Goal: Task Accomplishment & Management: Manage account settings

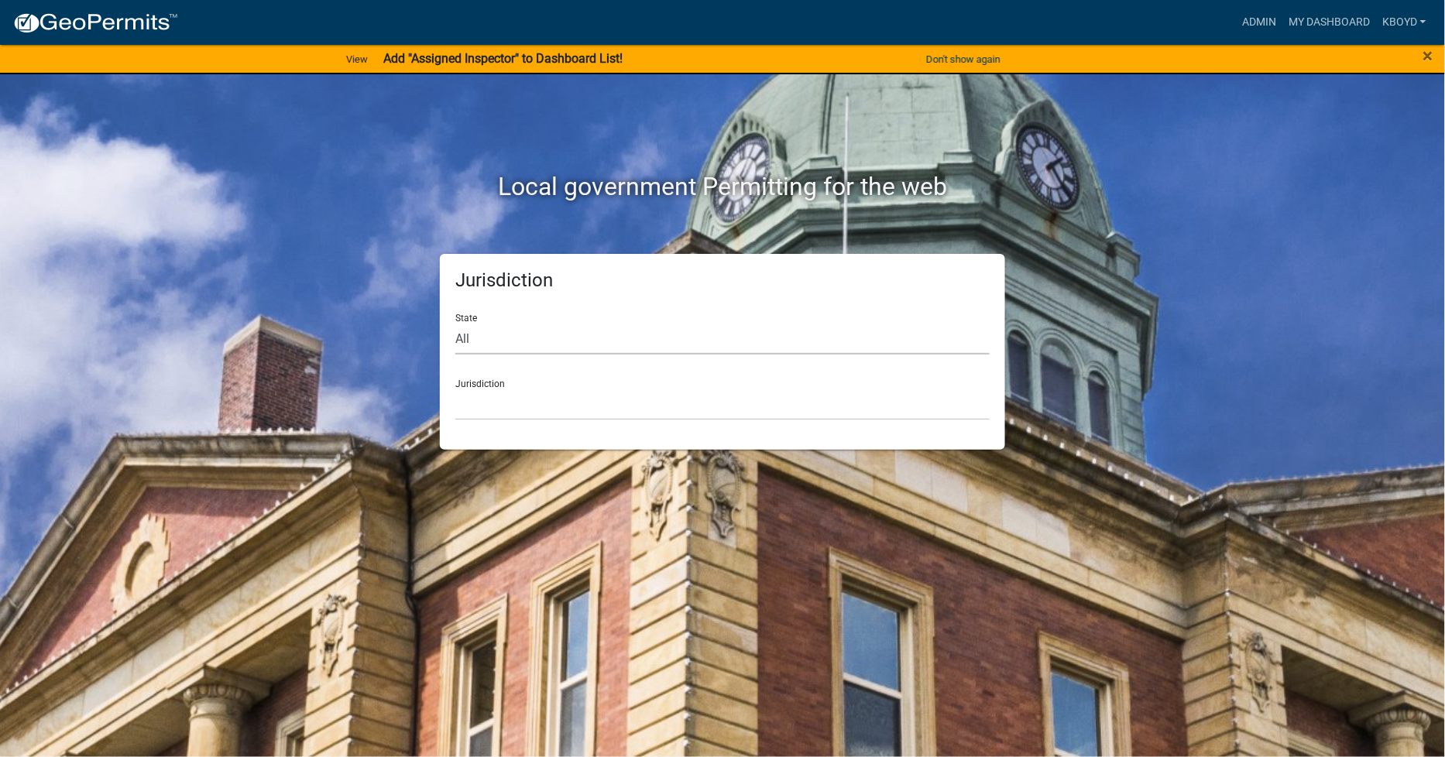
click at [468, 342] on select "All [US_STATE] [US_STATE] [US_STATE] [US_STATE] [US_STATE] [US_STATE] [US_STATE…" at bounding box center [722, 339] width 534 height 32
select select "[US_STATE]"
click at [455, 323] on select "All [US_STATE] [US_STATE] [US_STATE] [US_STATE] [US_STATE] [US_STATE] [US_STATE…" at bounding box center [722, 339] width 534 height 32
click at [1302, 24] on link "My Dashboard" at bounding box center [1329, 22] width 94 height 29
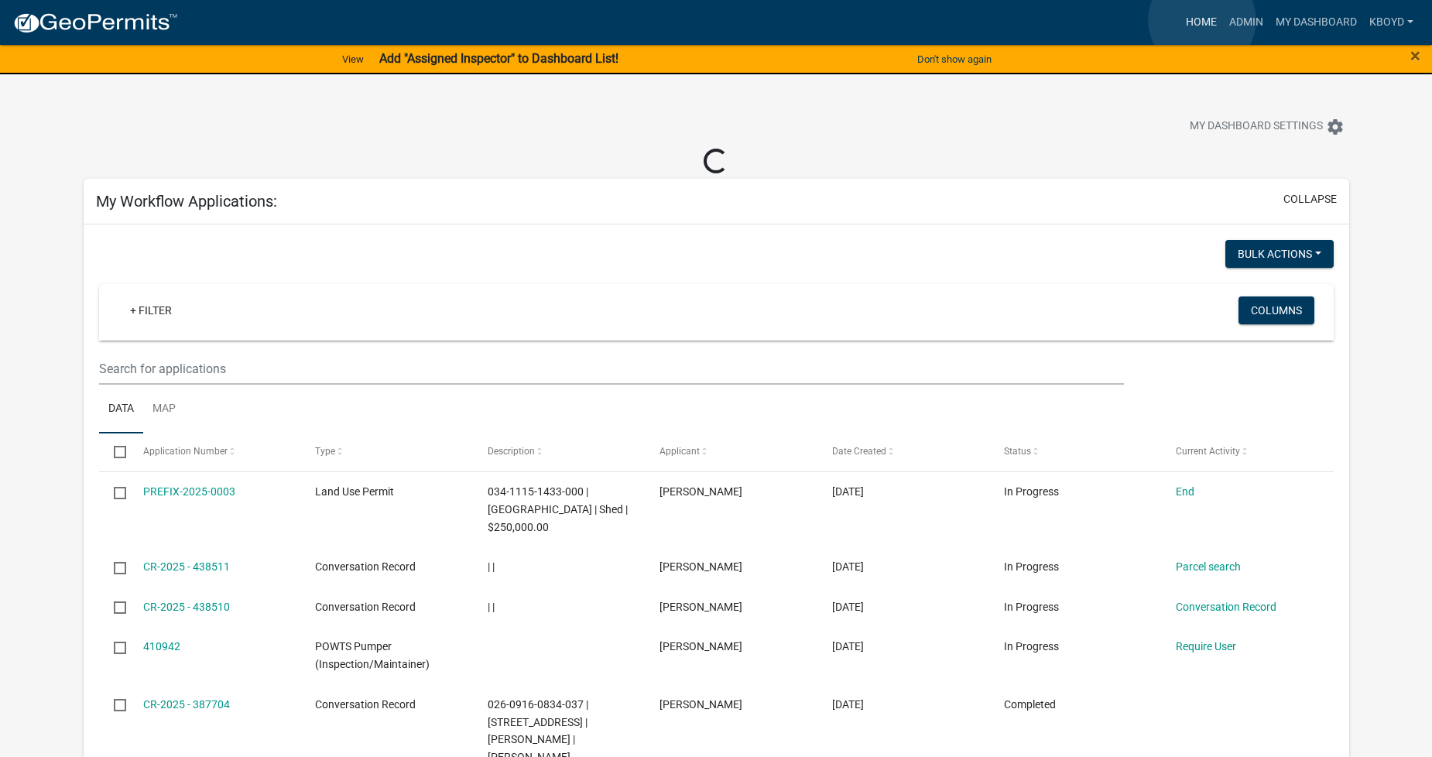
click at [1202, 20] on link "Home" at bounding box center [1201, 22] width 43 height 29
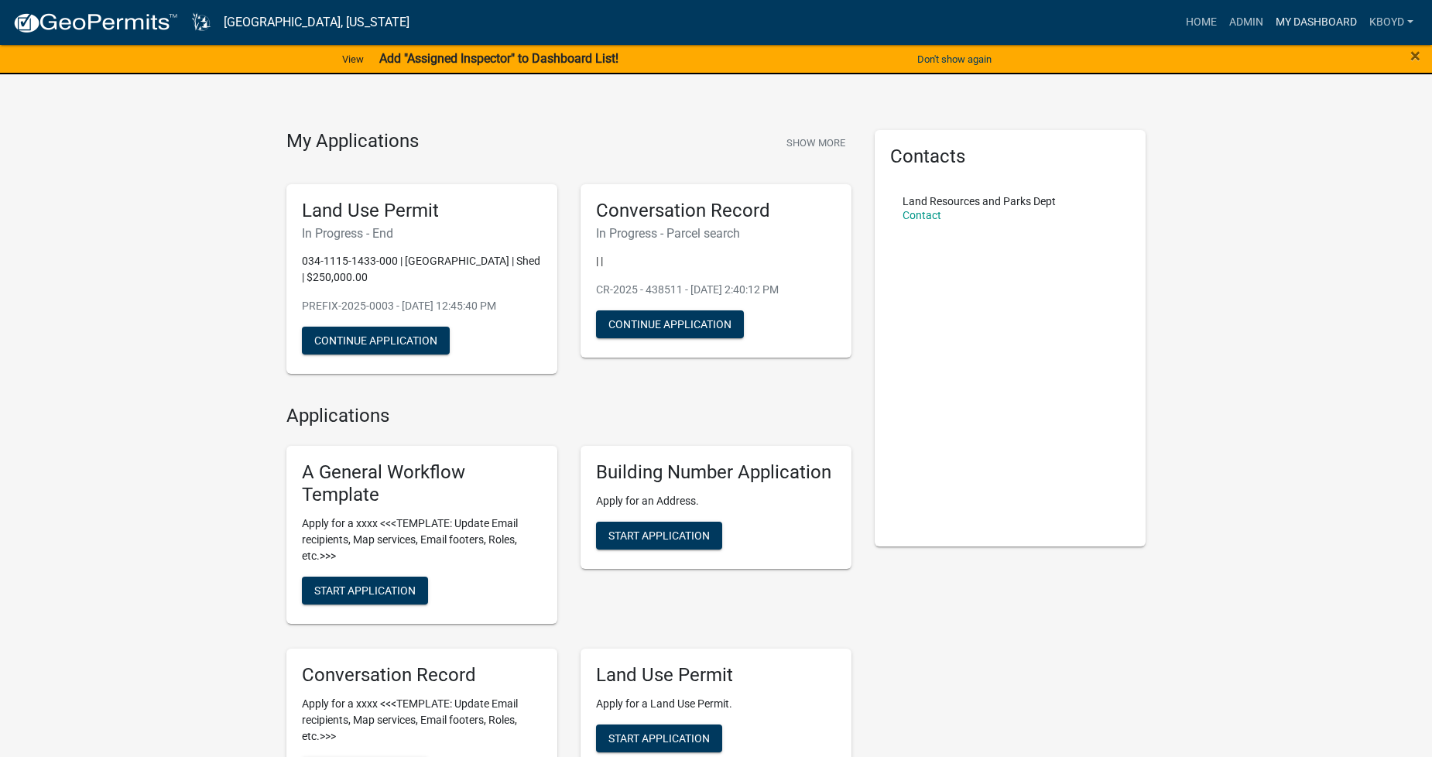
click at [1311, 12] on link "My Dashboard" at bounding box center [1317, 22] width 94 height 29
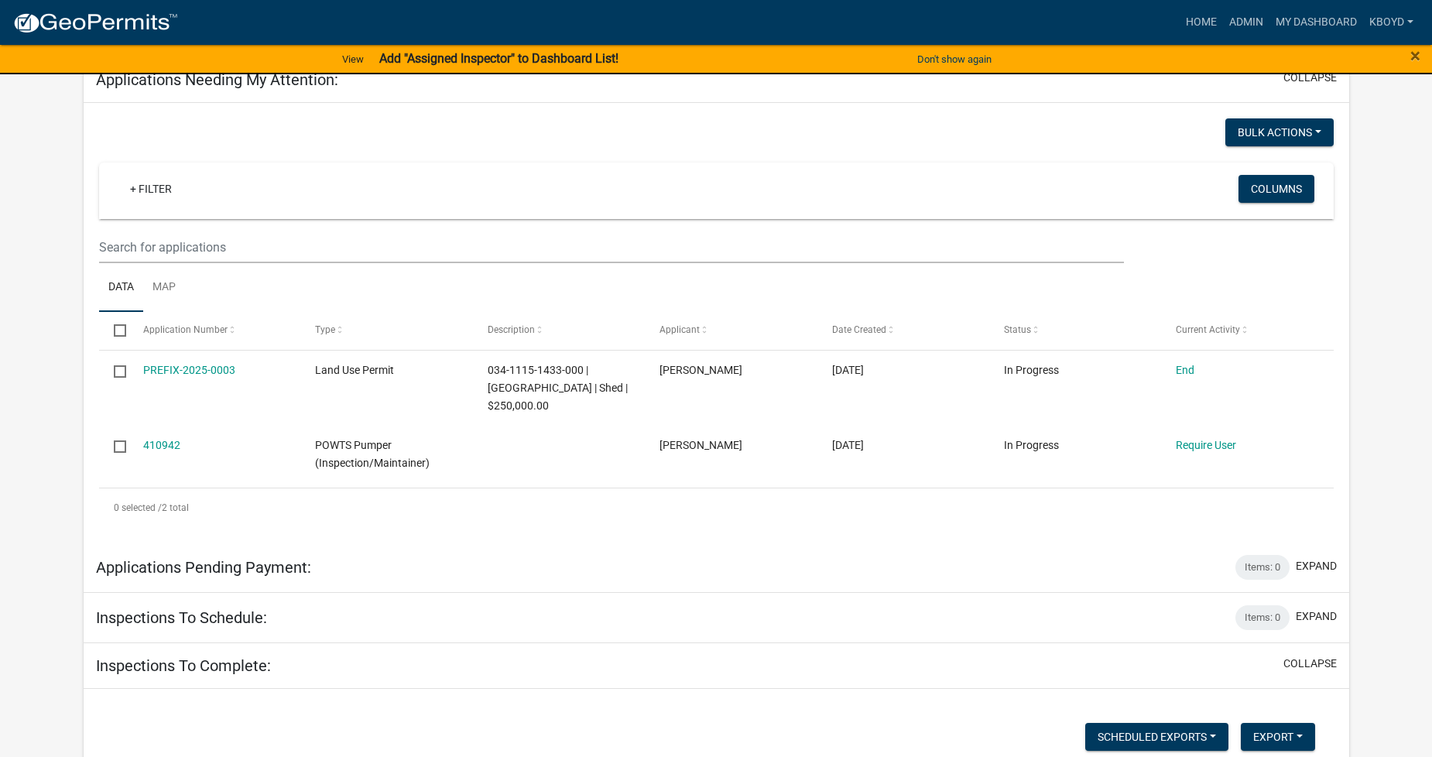
scroll to position [1032, 0]
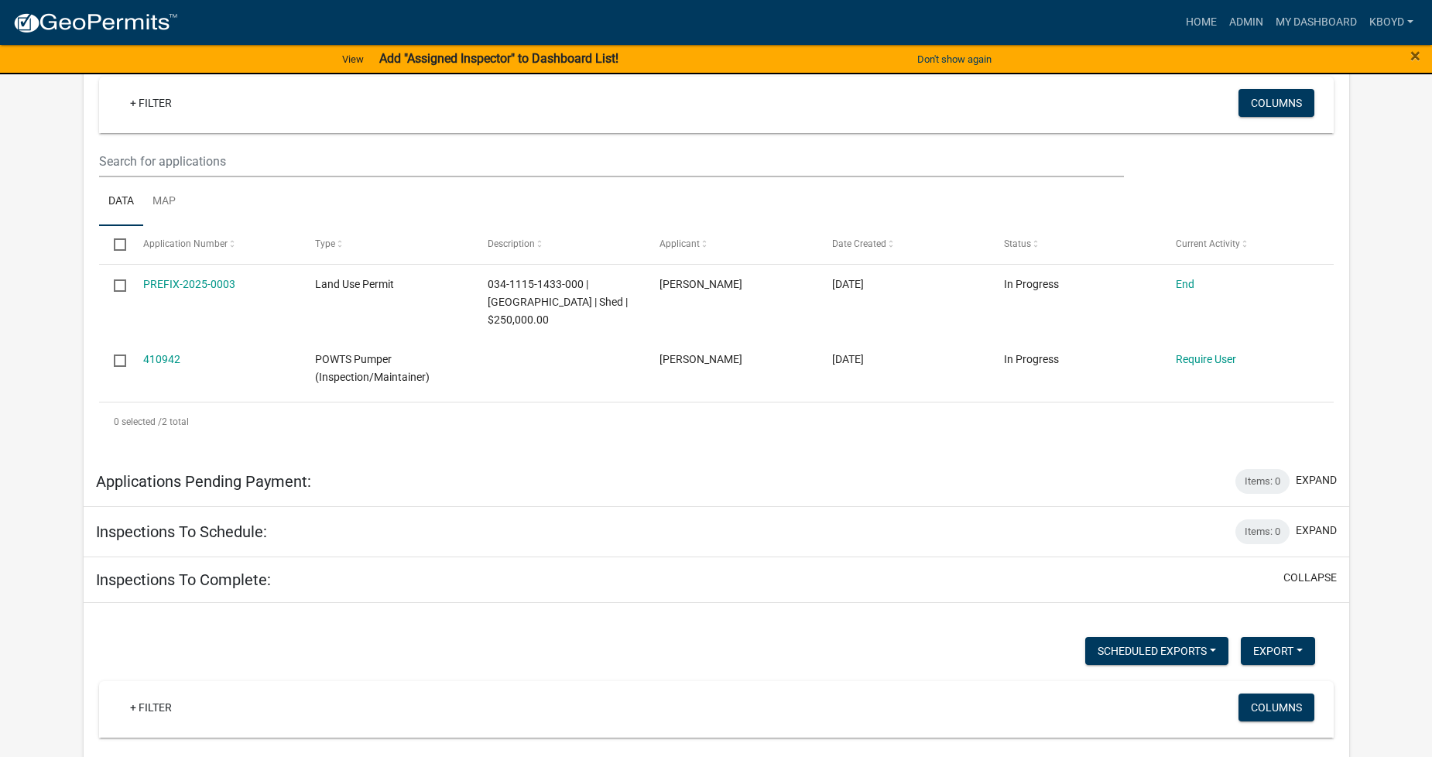
drag, startPoint x: 188, startPoint y: 449, endPoint x: 192, endPoint y: 403, distance: 45.8
click at [192, 403] on div "My Workflow Applications: collapse Bulk Actions Void + Filter Columns Data Map …" at bounding box center [717, 171] width 1266 height 2102
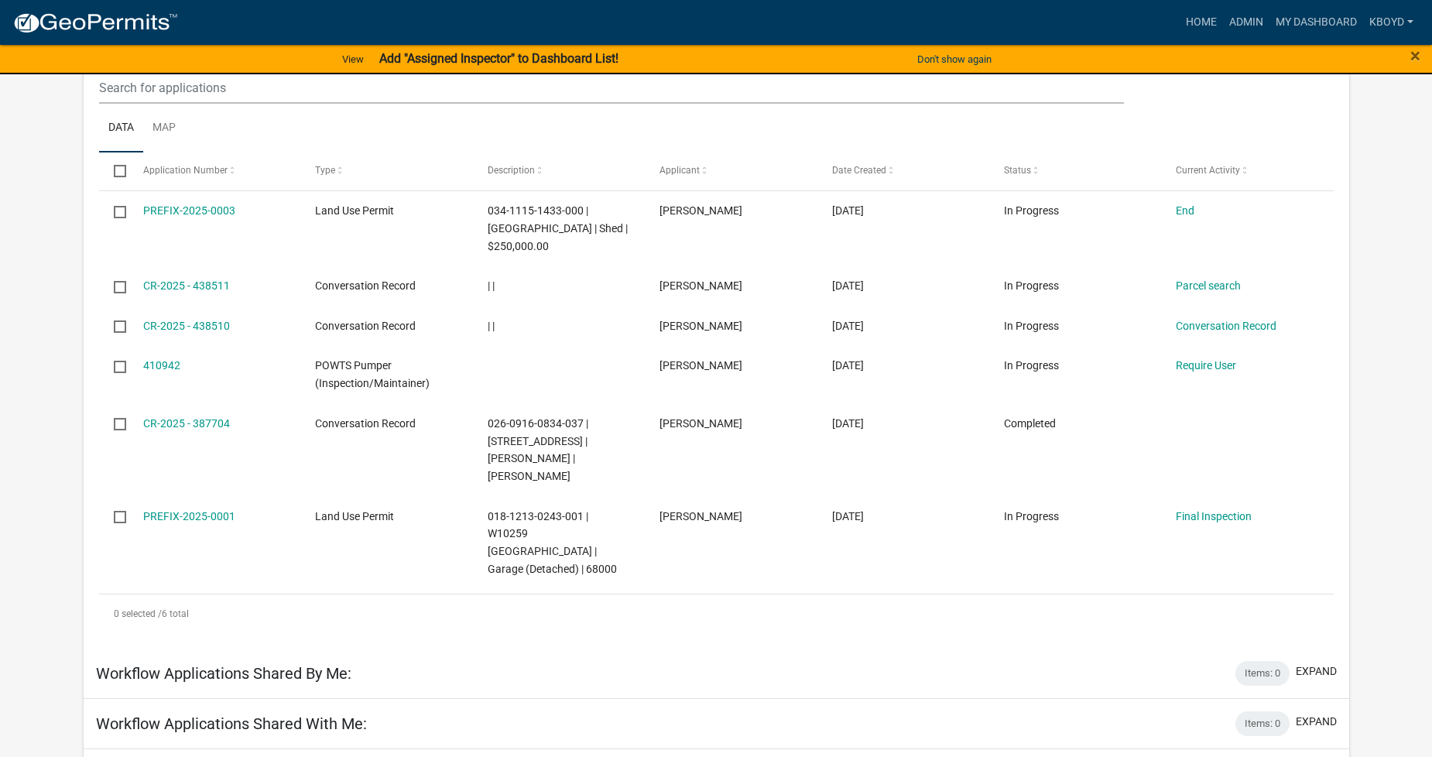
scroll to position [0, 0]
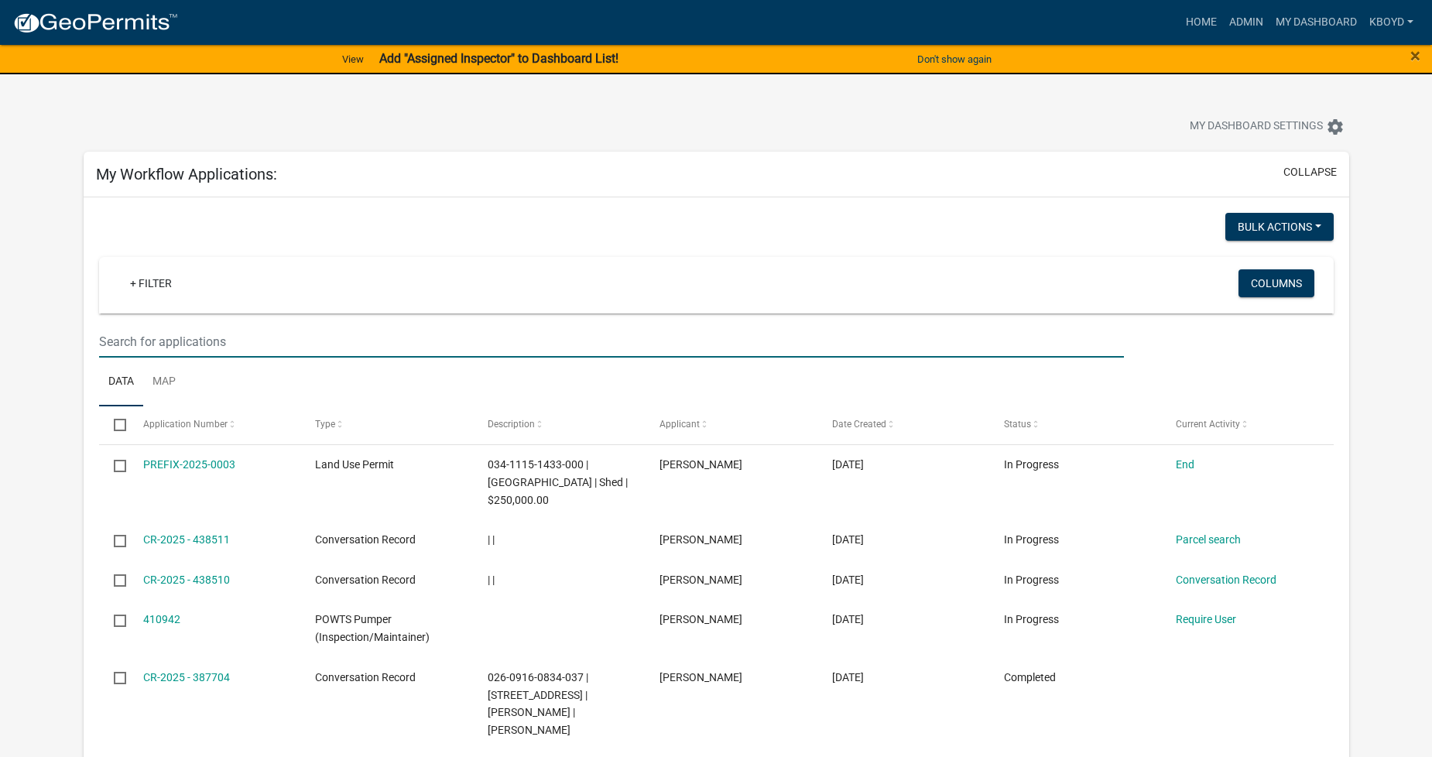
click at [110, 336] on input "text" at bounding box center [611, 342] width 1025 height 32
type input "[PERSON_NAME]"
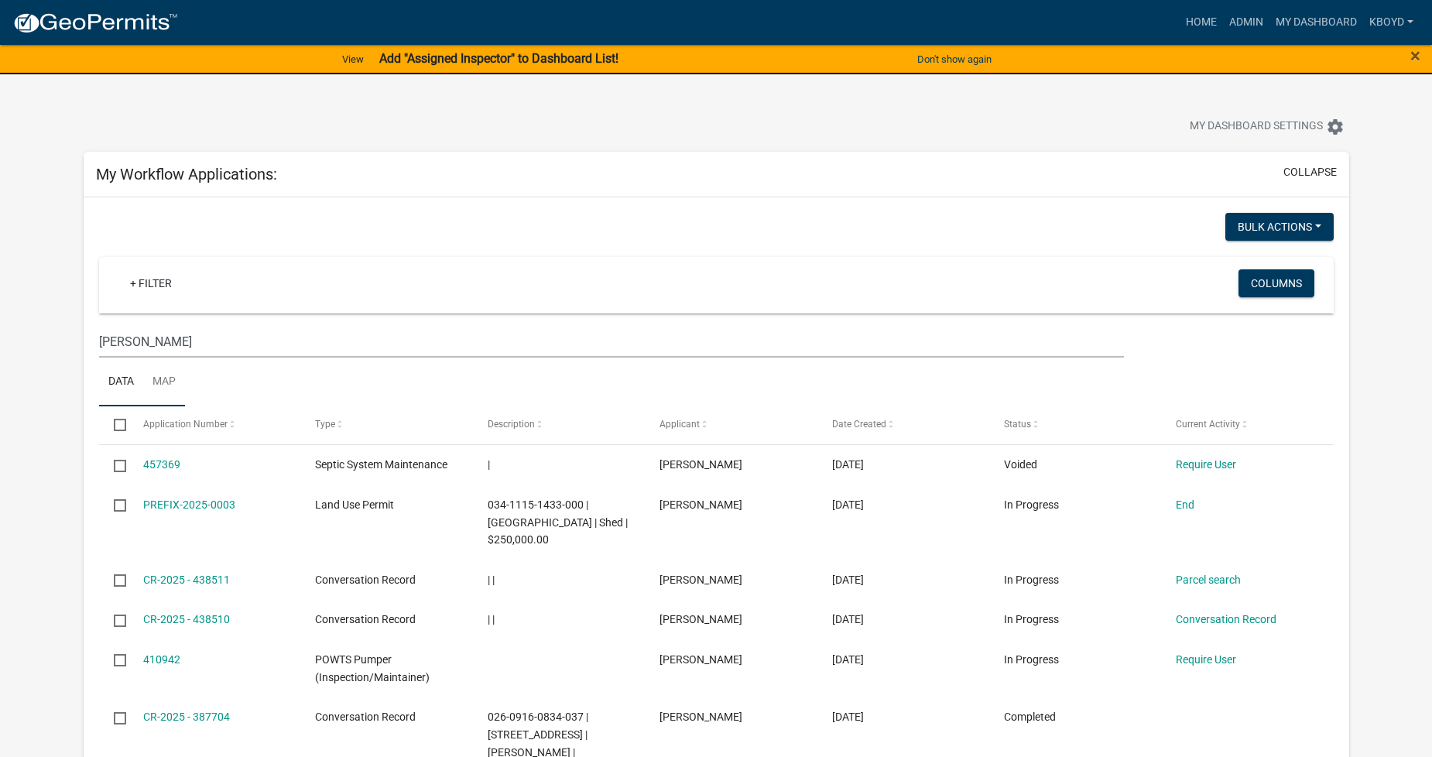
click at [175, 382] on link "Map" at bounding box center [164, 383] width 42 height 50
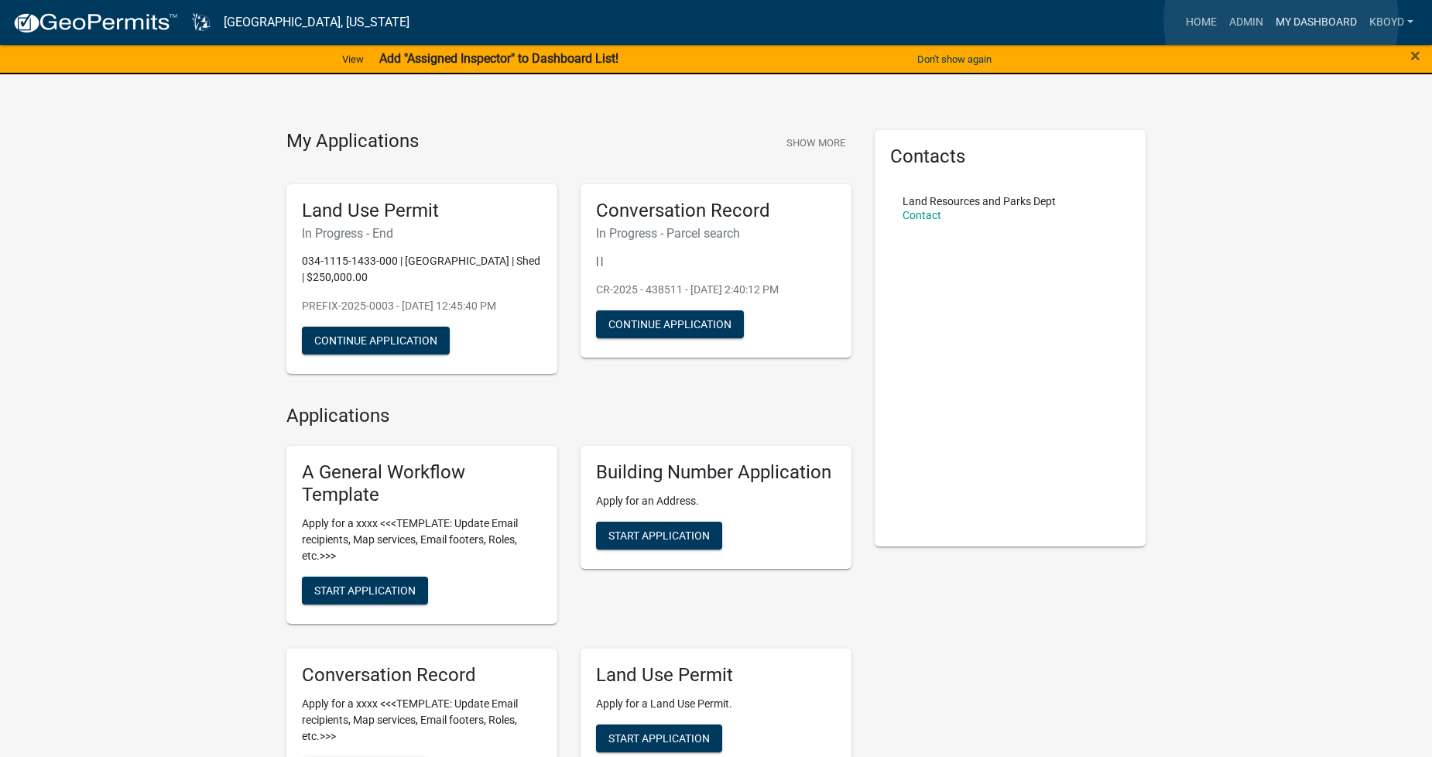
click at [1281, 20] on link "My Dashboard" at bounding box center [1317, 22] width 94 height 29
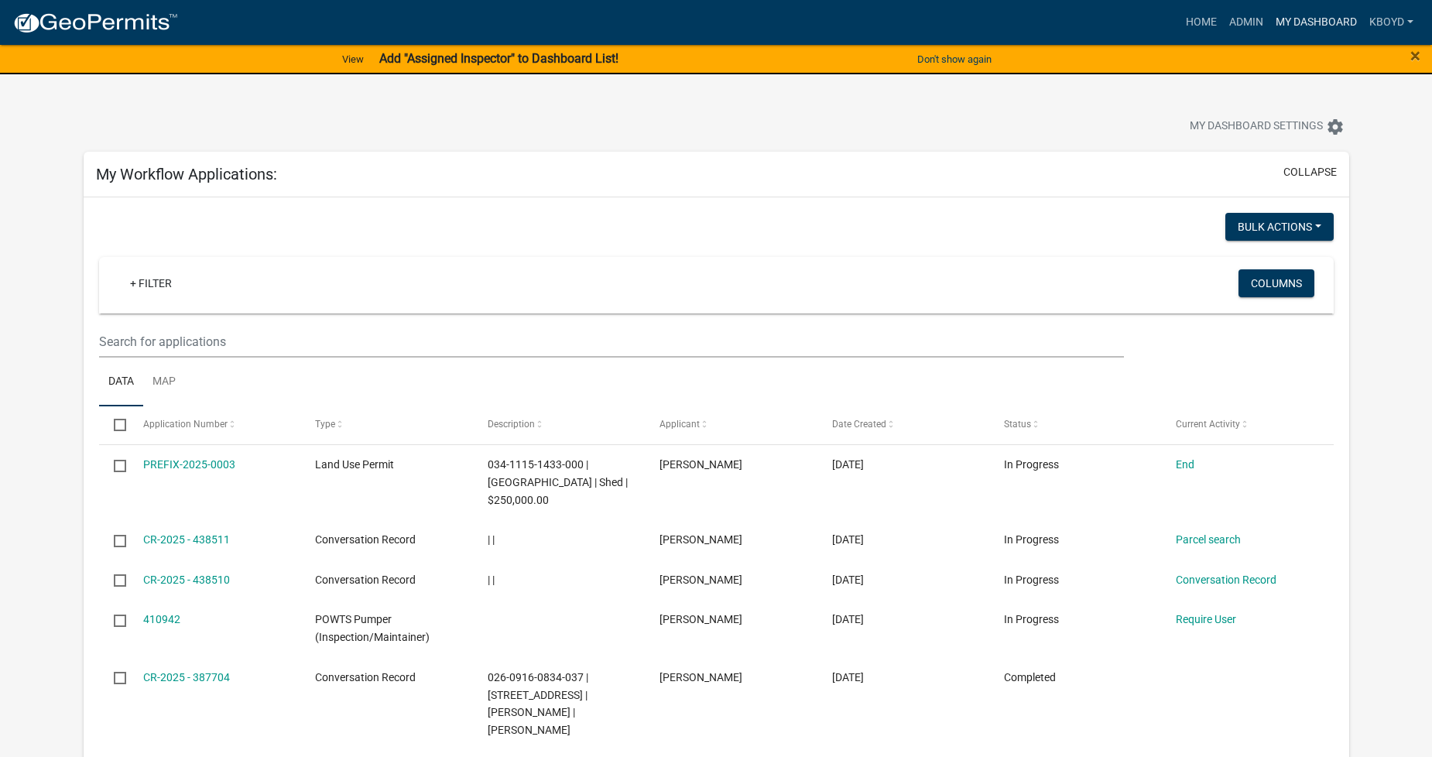
click at [1296, 17] on link "My Dashboard" at bounding box center [1317, 22] width 94 height 29
click at [1180, 19] on link "Home" at bounding box center [1201, 22] width 43 height 29
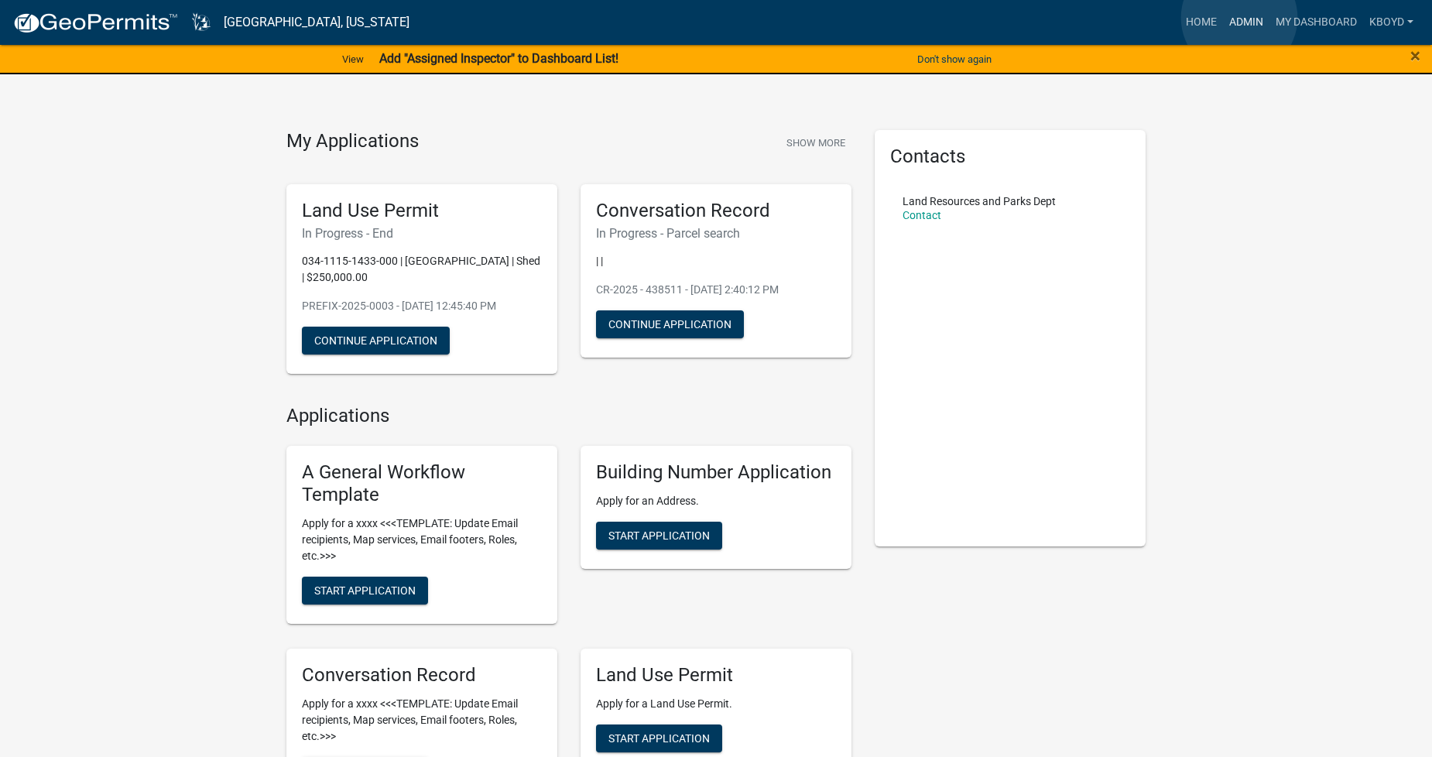
click at [1240, 18] on link "Admin" at bounding box center [1246, 22] width 46 height 29
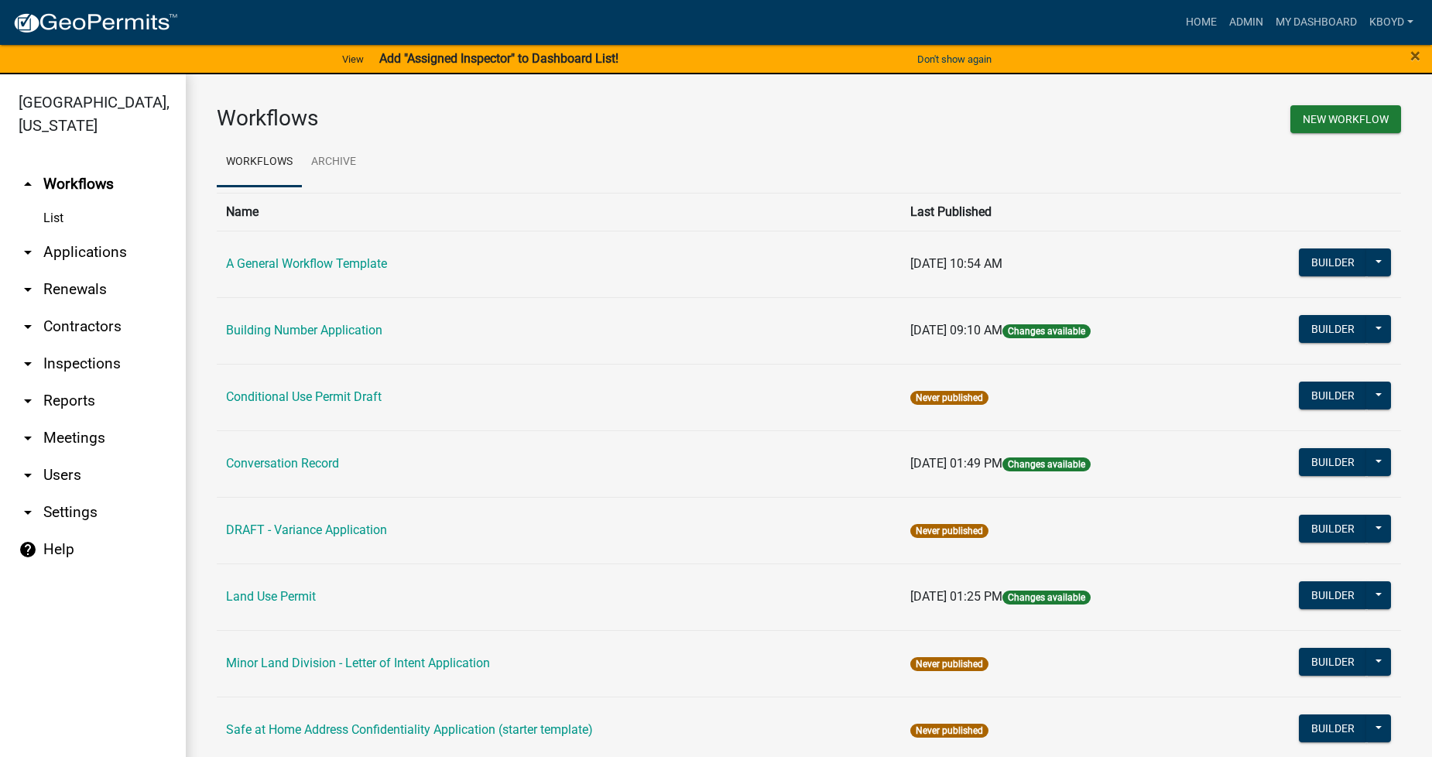
click at [63, 246] on link "arrow_drop_down Applications" at bounding box center [93, 252] width 186 height 37
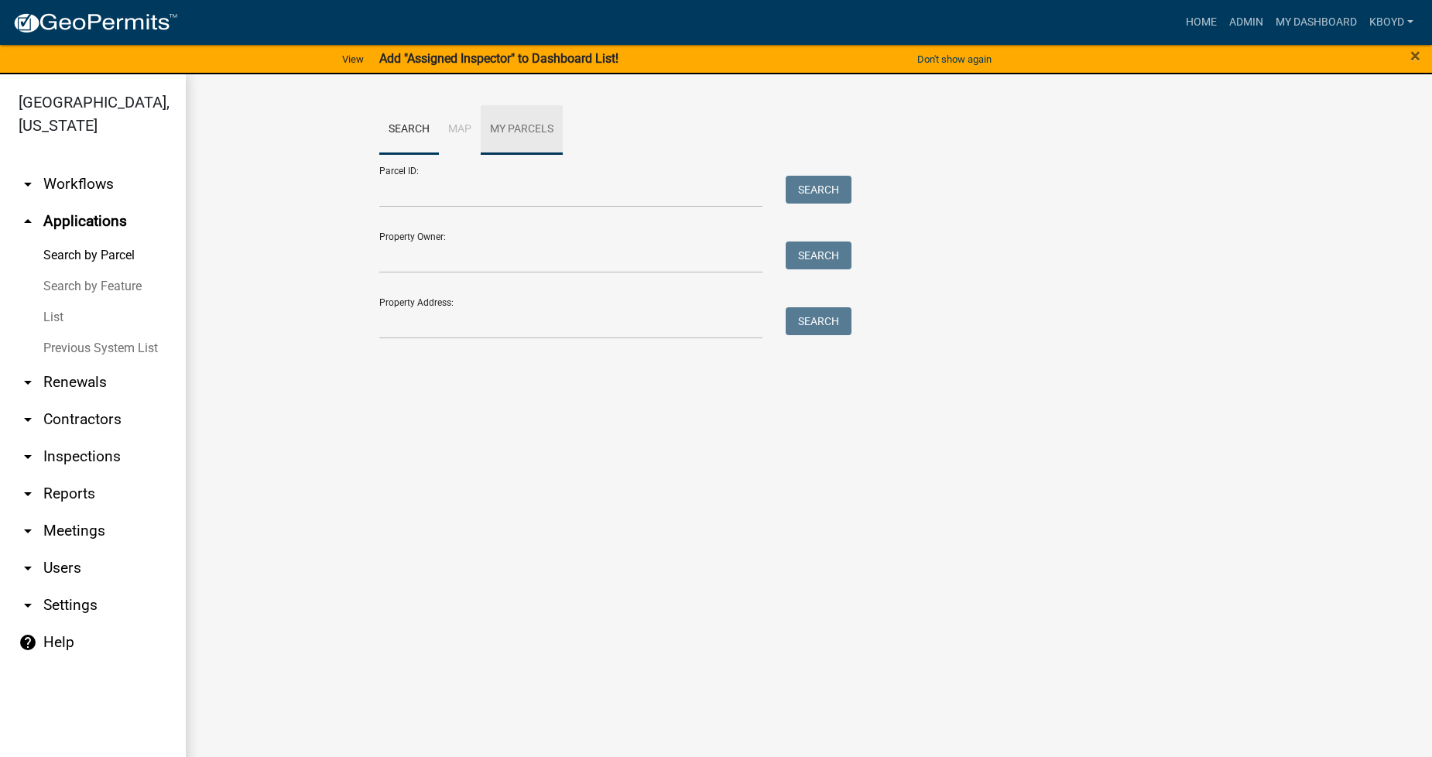
click at [516, 127] on link "My Parcels" at bounding box center [522, 130] width 82 height 50
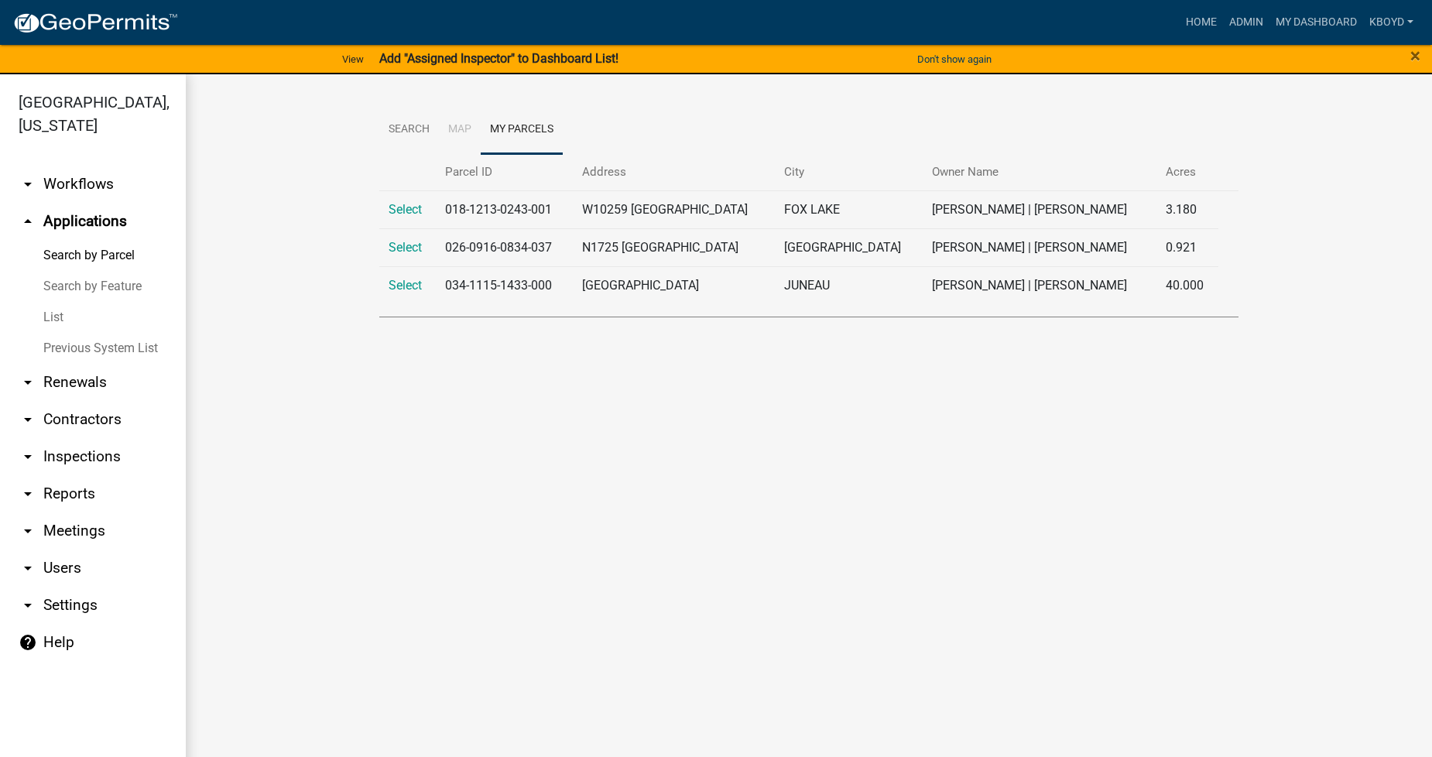
click at [81, 451] on link "arrow_drop_down Inspections" at bounding box center [93, 456] width 186 height 37
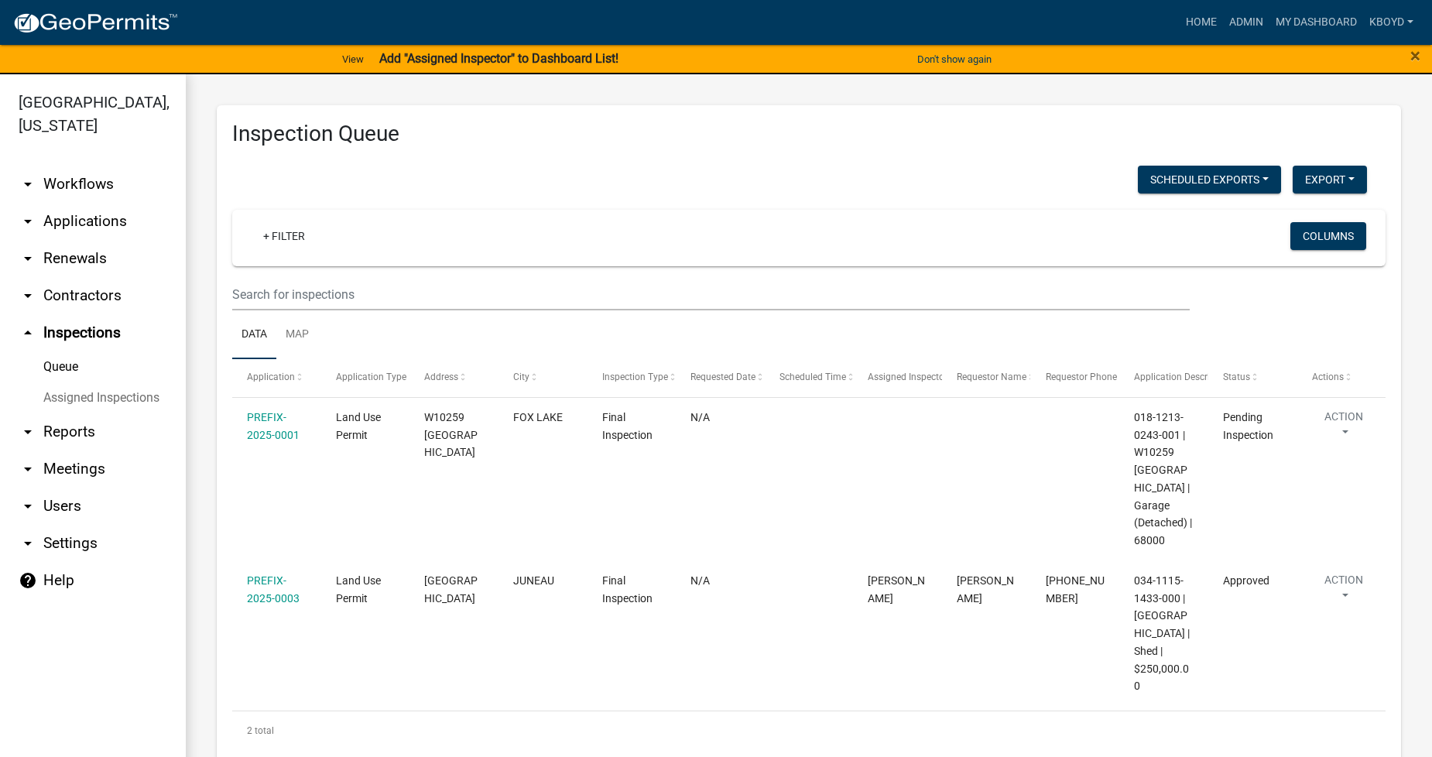
click at [79, 218] on link "arrow_drop_down Applications" at bounding box center [93, 221] width 186 height 37
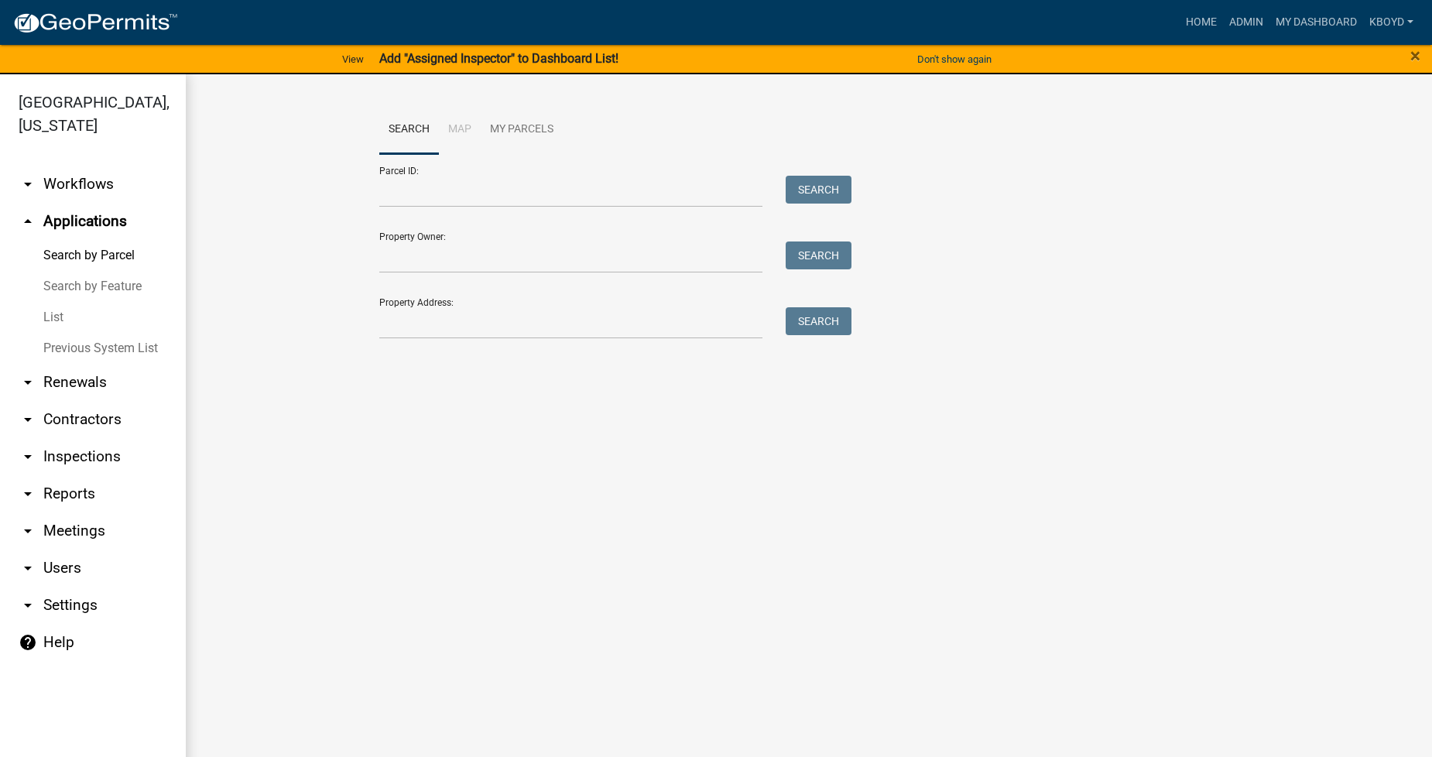
click at [59, 314] on link "List" at bounding box center [93, 317] width 186 height 31
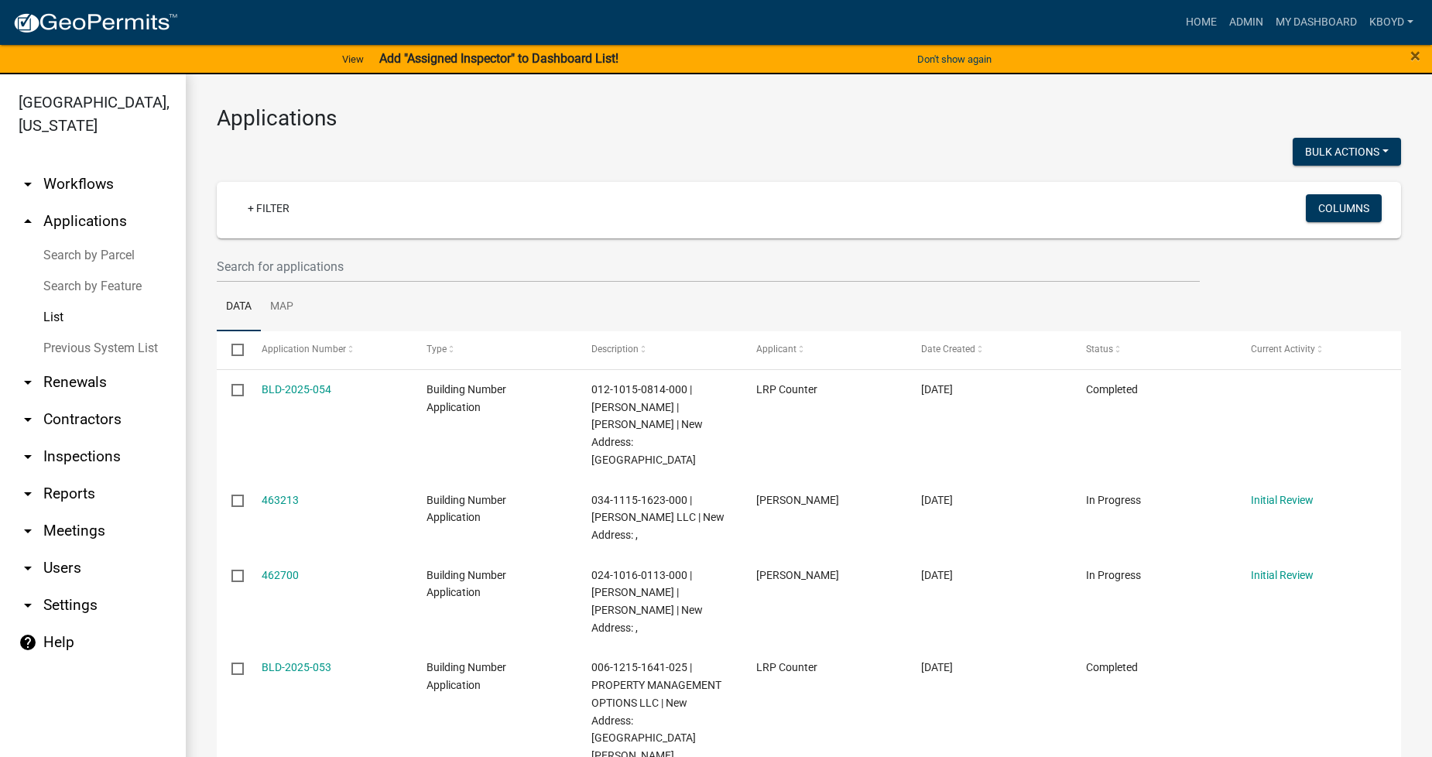
click at [85, 250] on link "Search by Parcel" at bounding box center [93, 255] width 186 height 31
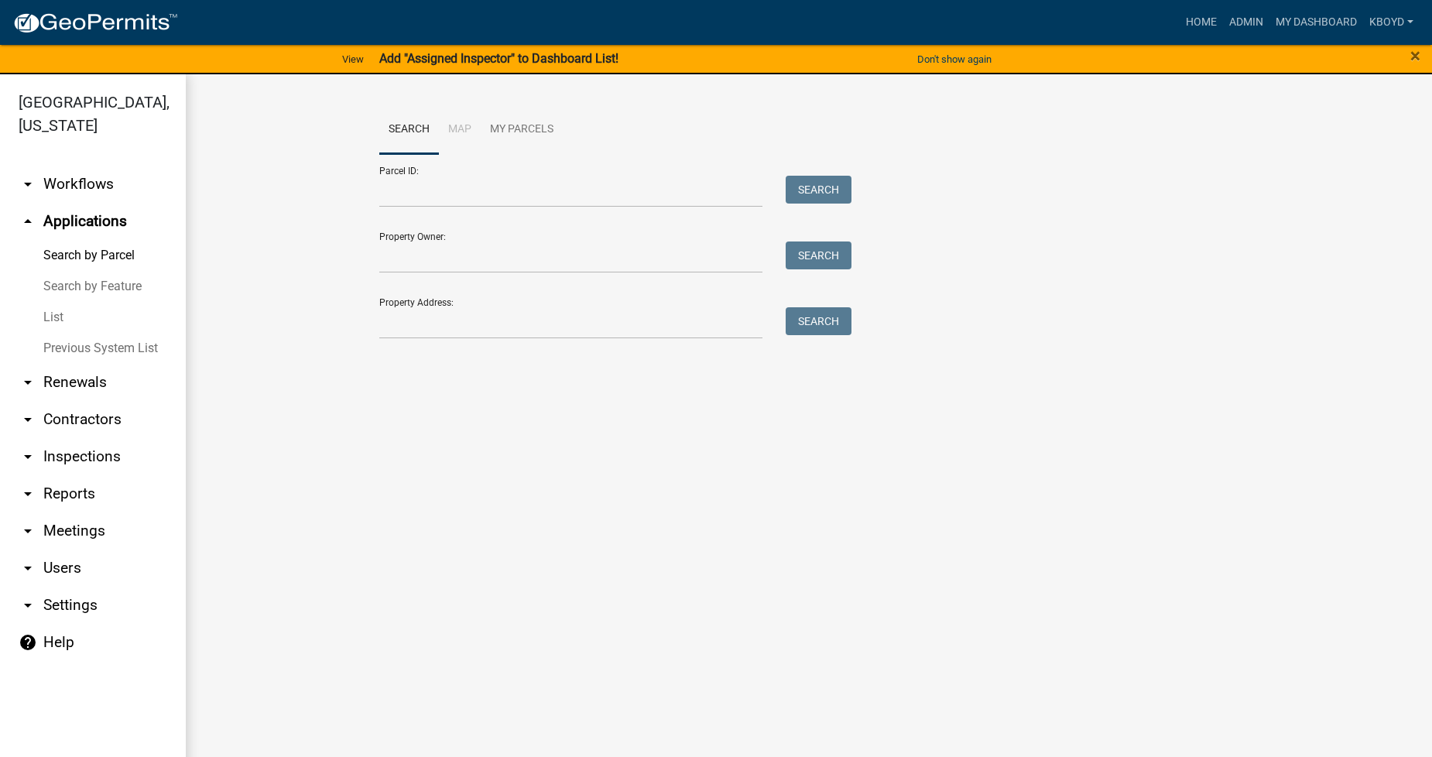
click at [74, 287] on link "Search by Feature" at bounding box center [93, 286] width 186 height 31
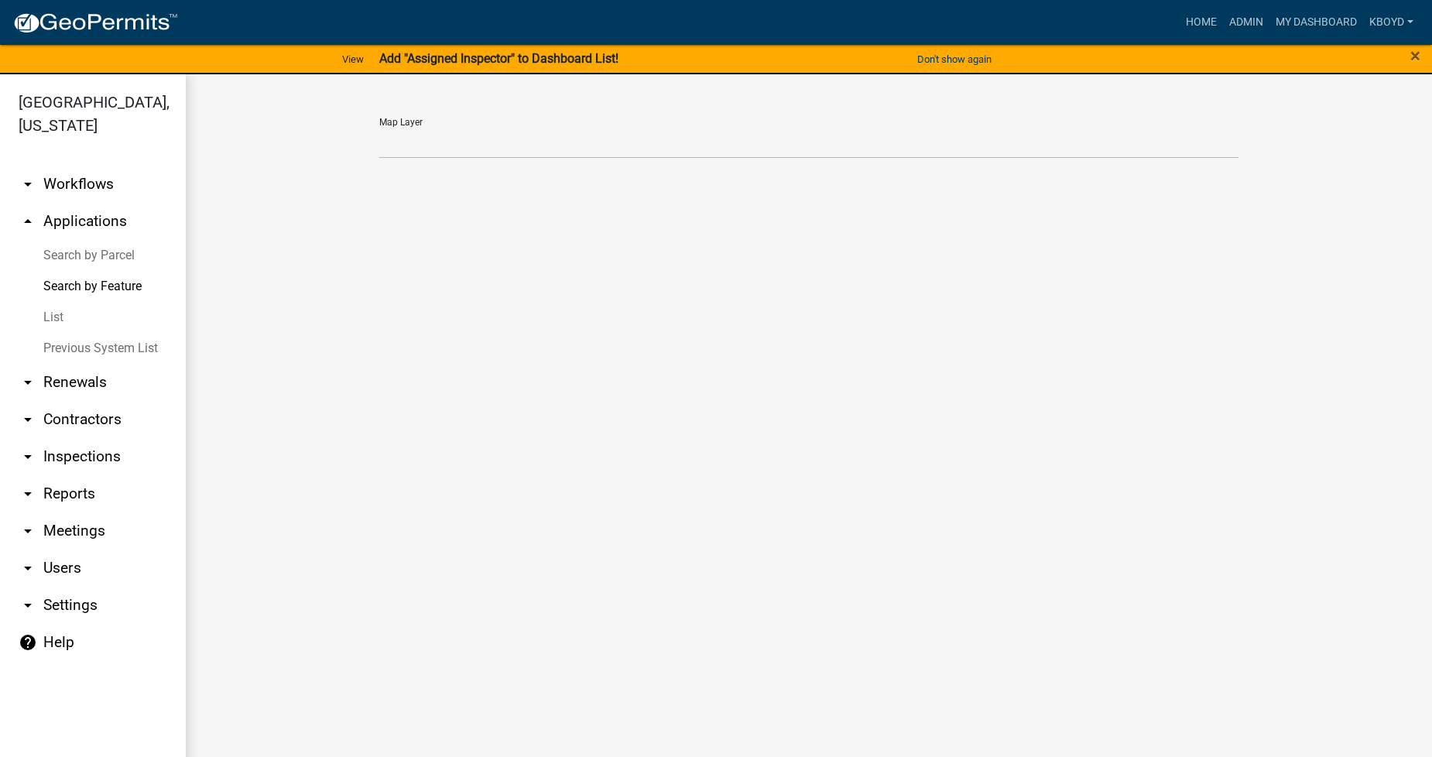
click at [56, 318] on link "List" at bounding box center [93, 317] width 186 height 31
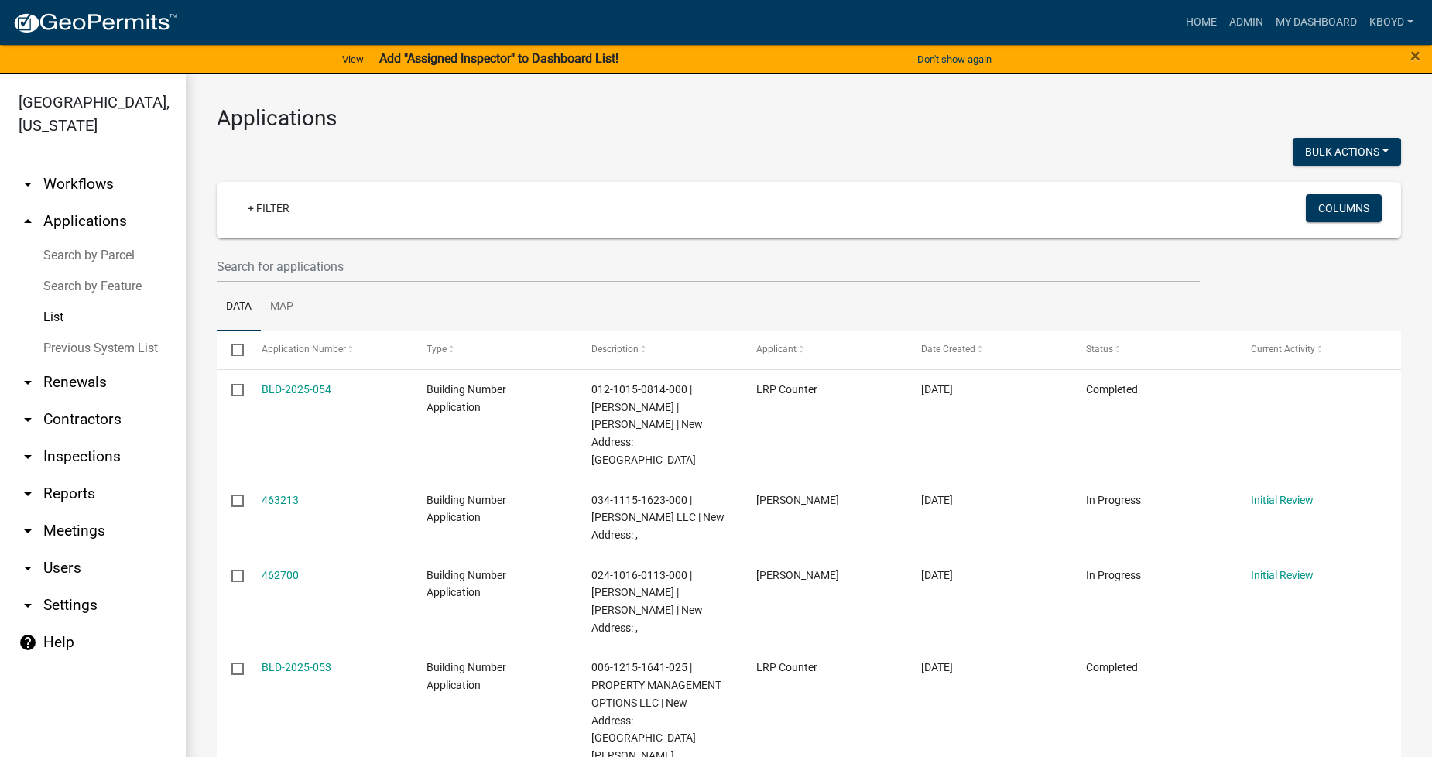
click at [52, 348] on link "Previous System List" at bounding box center [93, 348] width 186 height 31
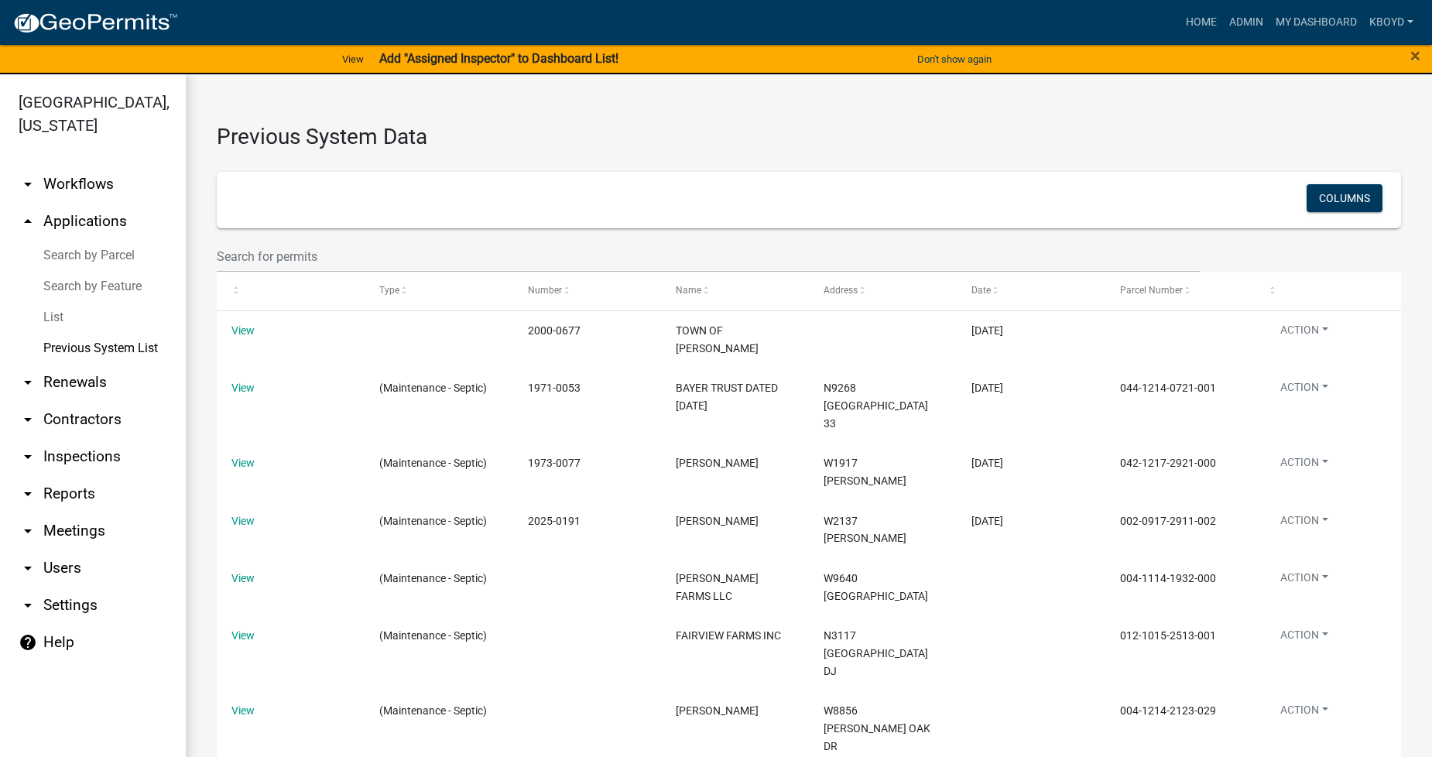
click at [29, 454] on icon "arrow_drop_down" at bounding box center [28, 457] width 19 height 19
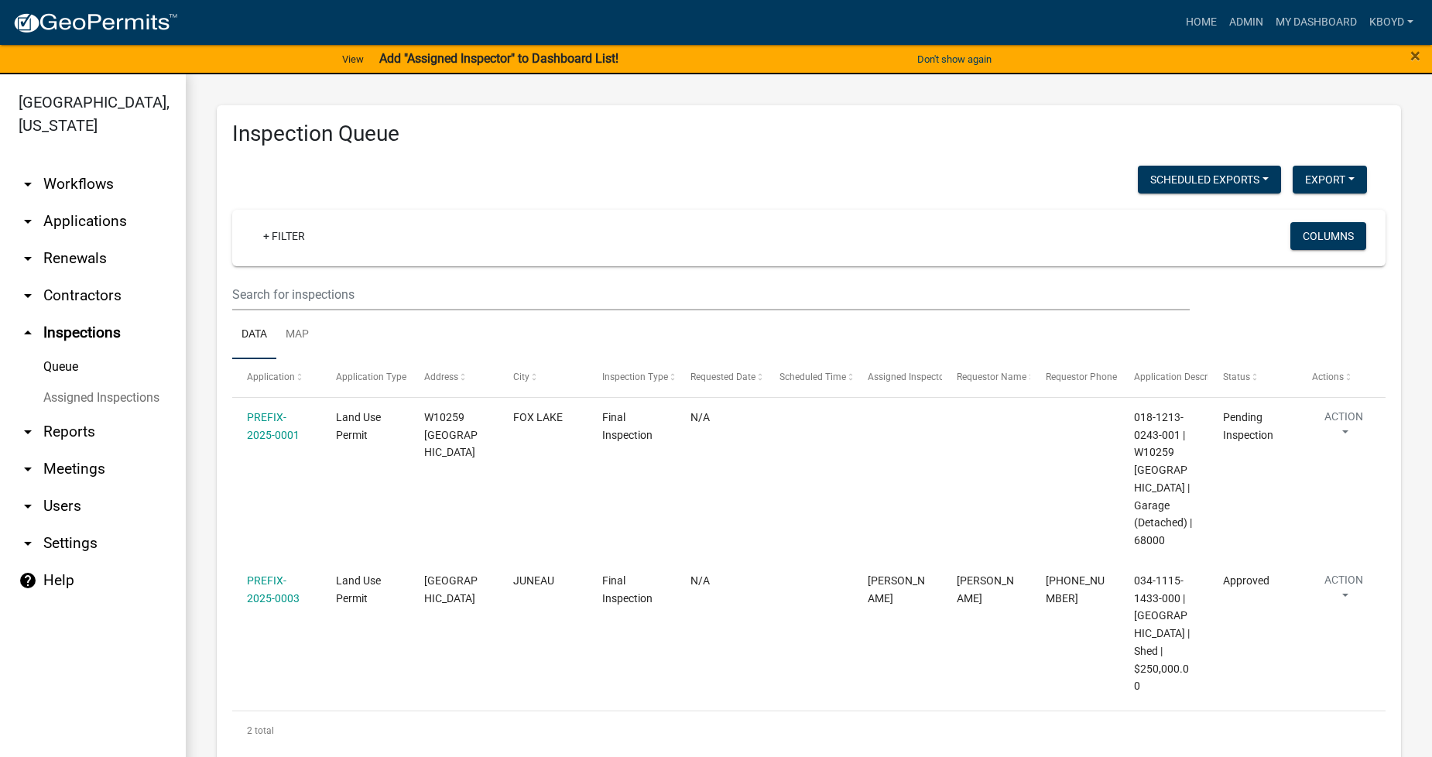
click at [73, 393] on link "Assigned Inspections" at bounding box center [93, 397] width 186 height 31
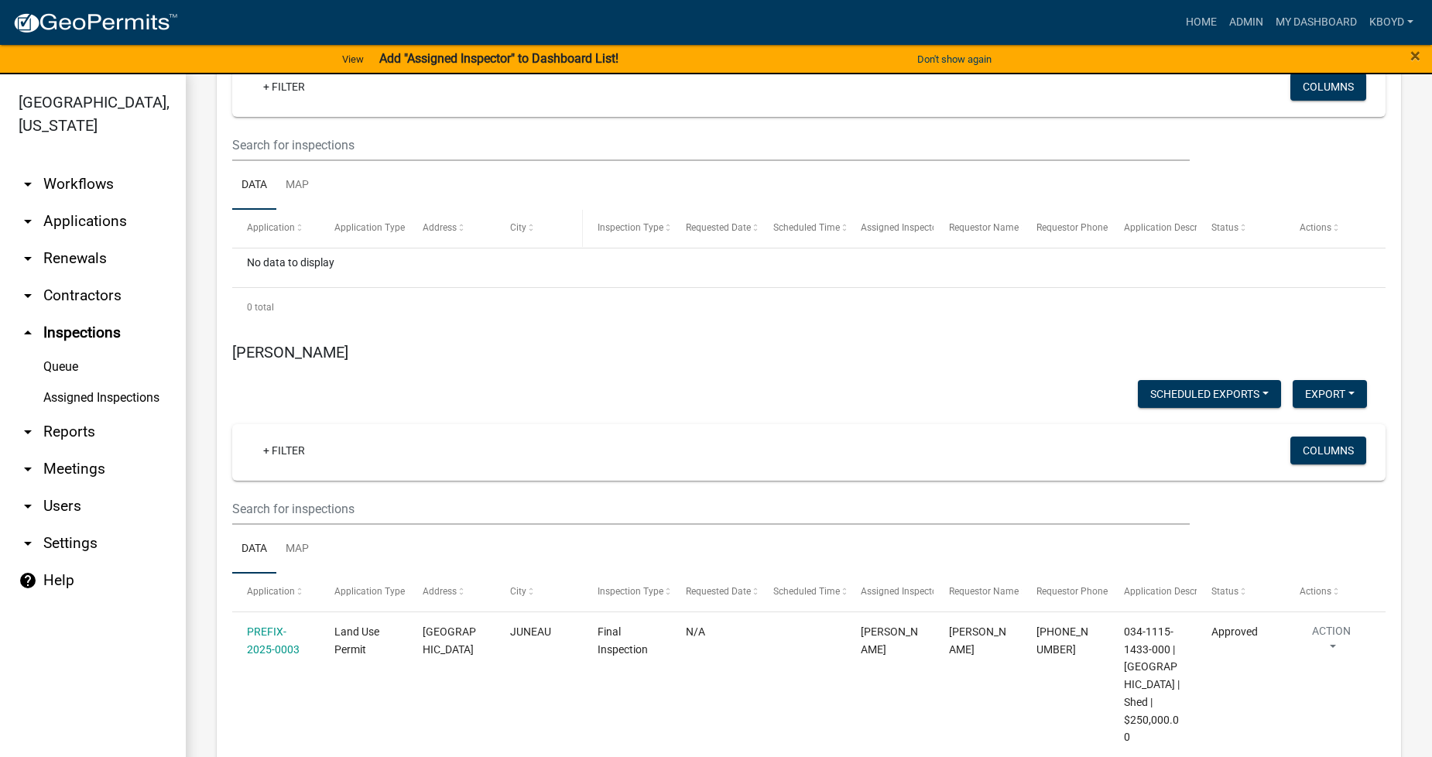
scroll to position [120, 0]
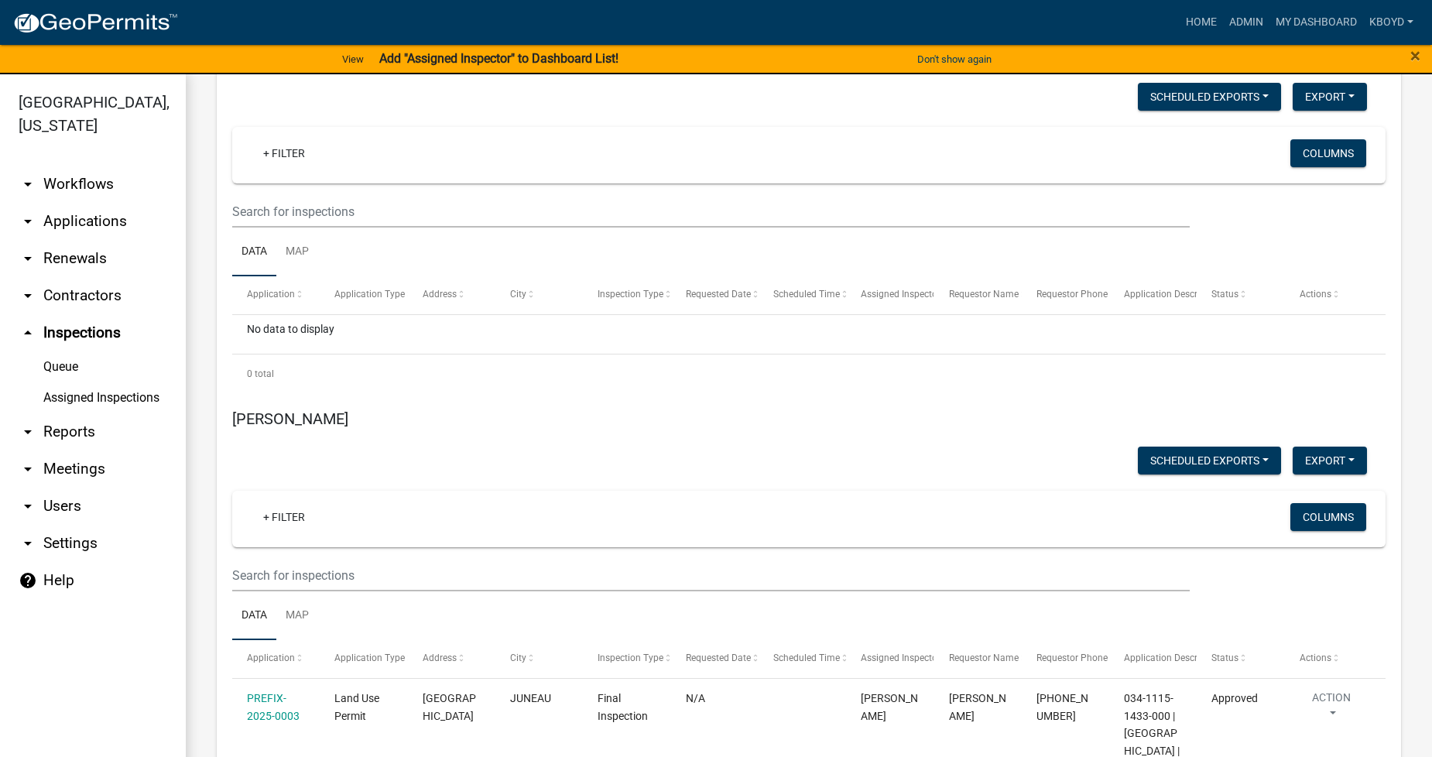
click at [27, 509] on icon "arrow_drop_down" at bounding box center [28, 506] width 19 height 19
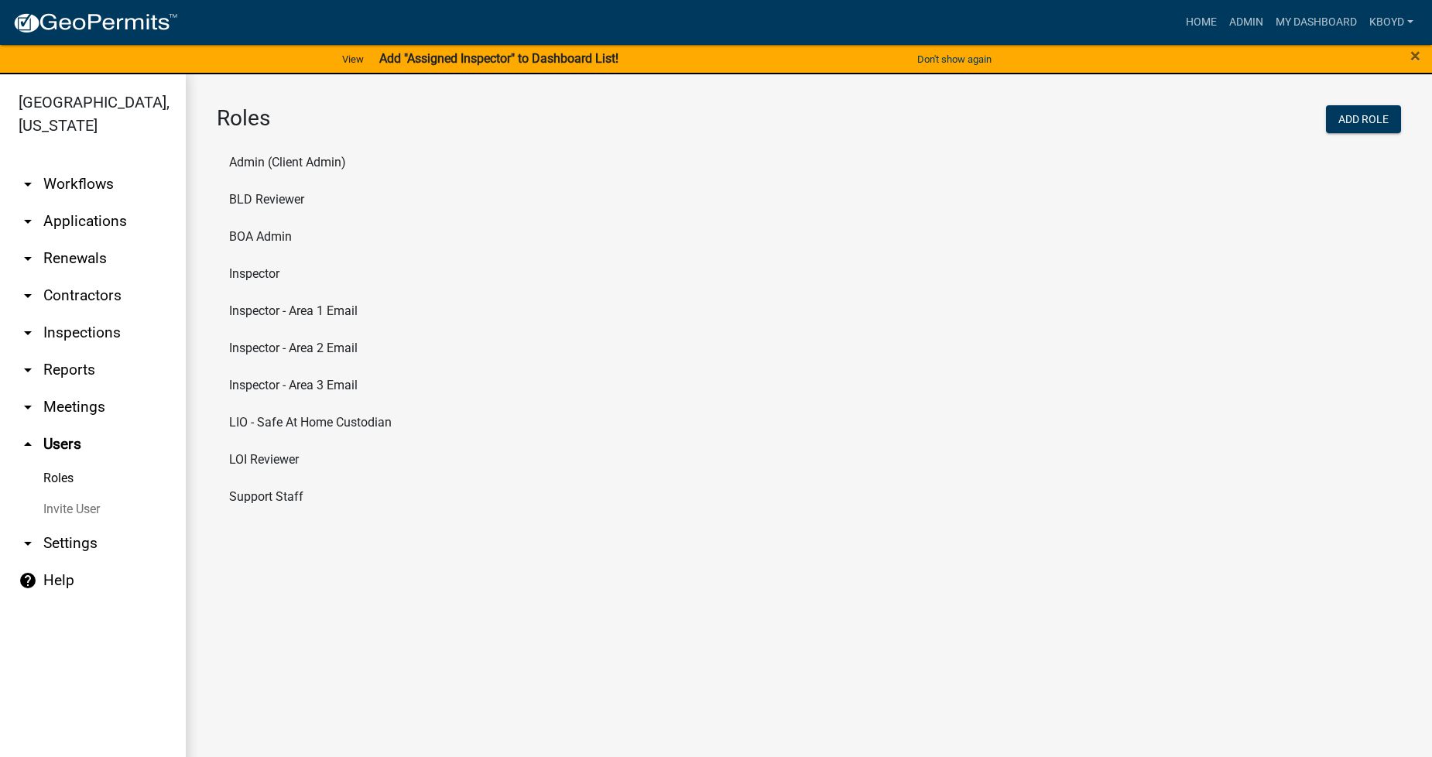
click at [28, 543] on icon "arrow_drop_down" at bounding box center [28, 543] width 19 height 19
select select "WI"
select select "Central Standard Time"
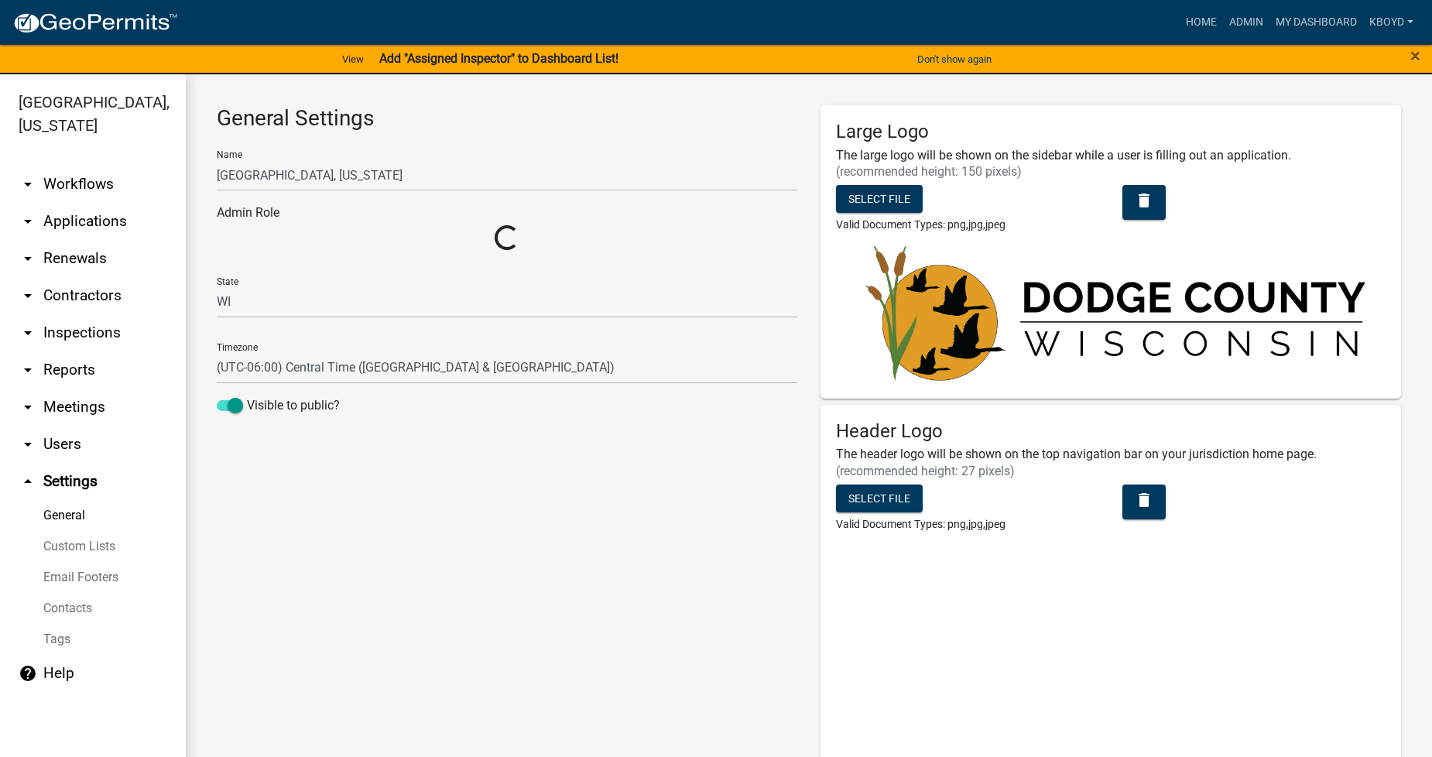
select select "fe7d7ca3-7d41-4d34-8abd-bc64e49967b2"
click at [60, 574] on link "Email Footers" at bounding box center [93, 577] width 186 height 31
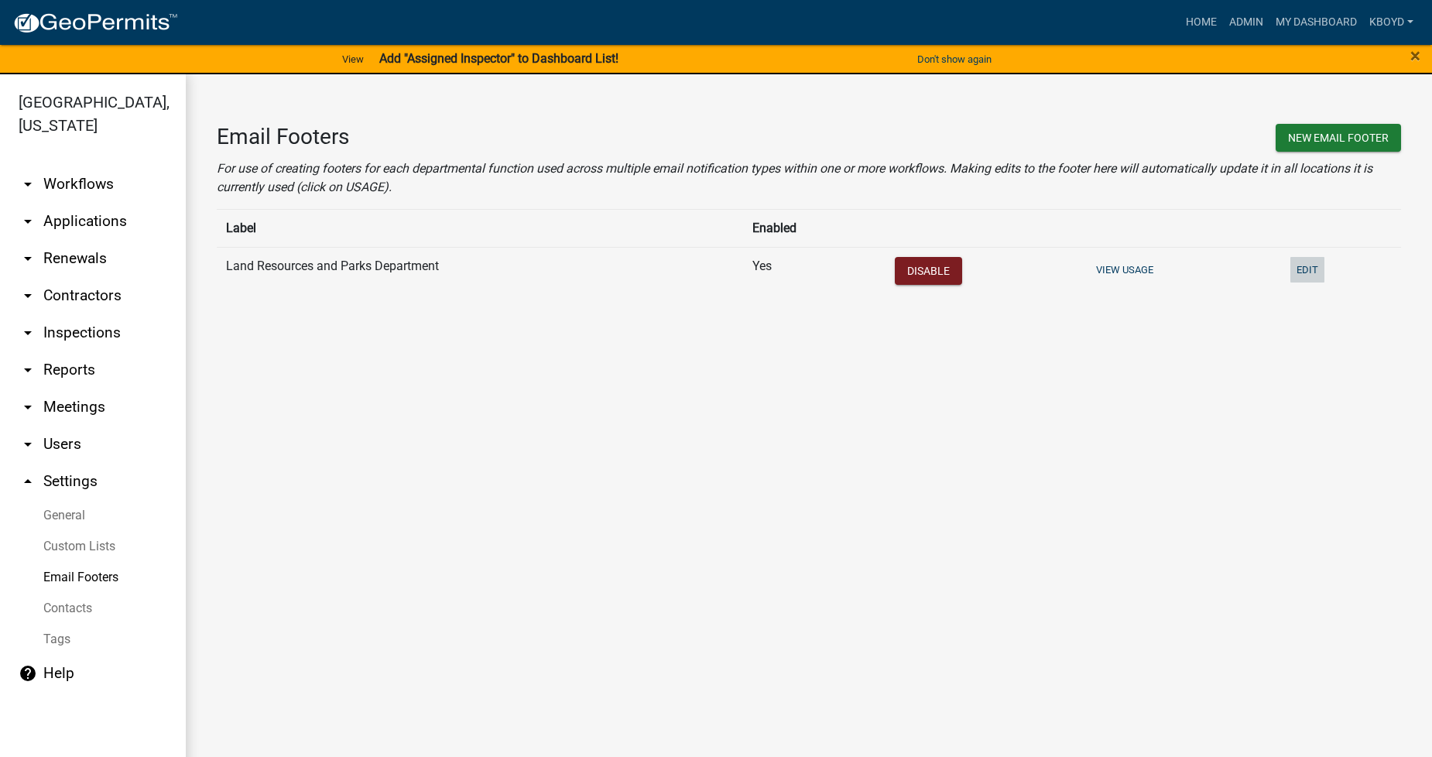
click at [1317, 273] on button "Edit" at bounding box center [1308, 270] width 34 height 26
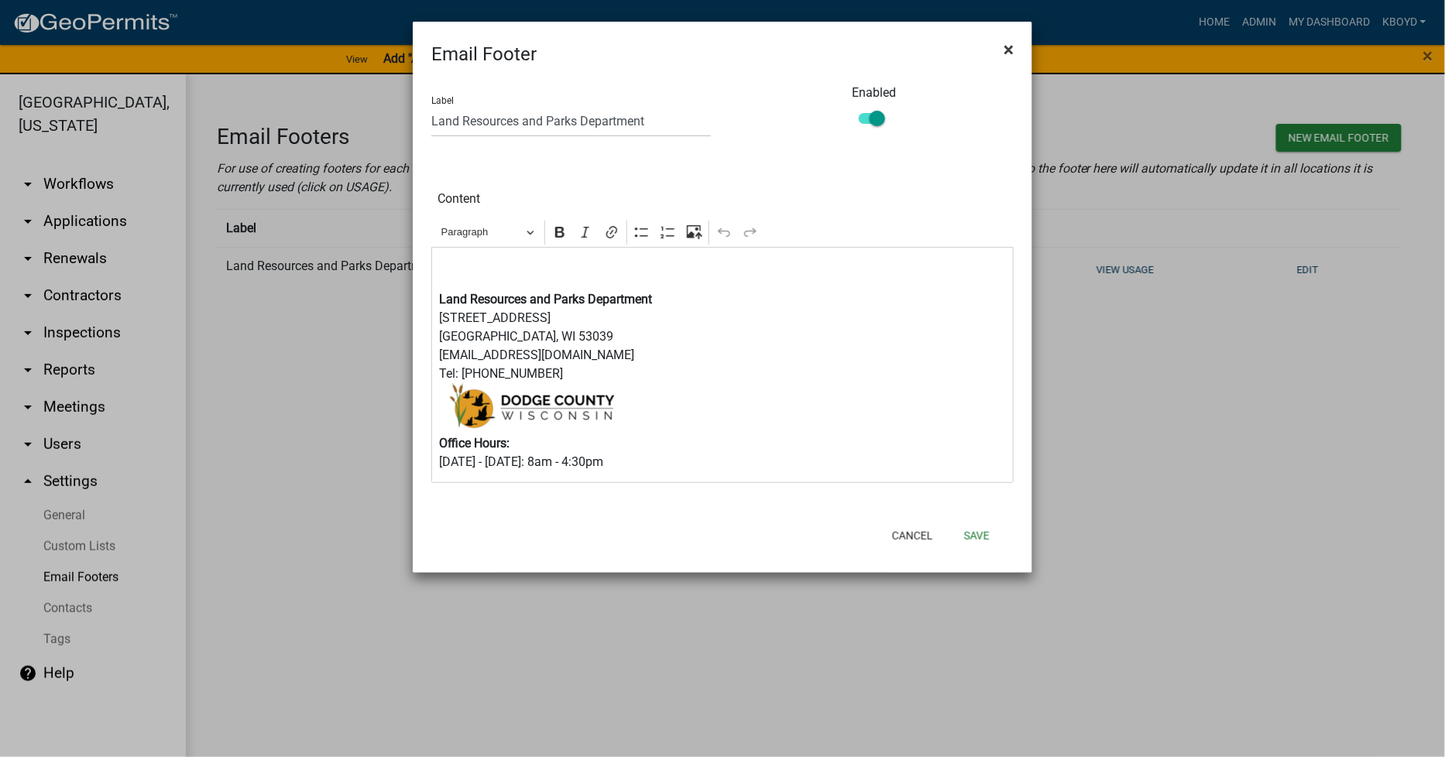
click at [1000, 46] on button "×" at bounding box center [1008, 49] width 35 height 43
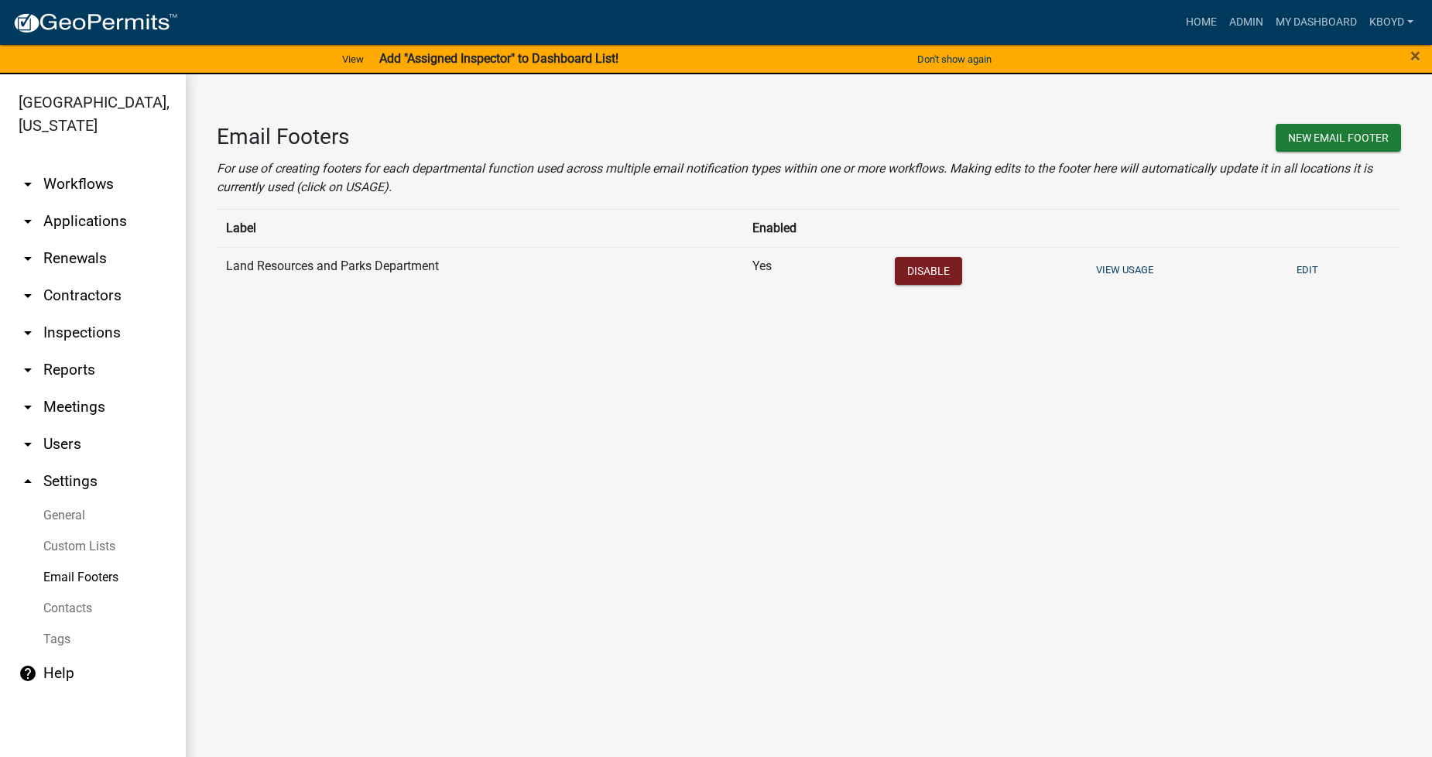
click at [57, 443] on link "arrow_drop_down Users" at bounding box center [93, 444] width 186 height 37
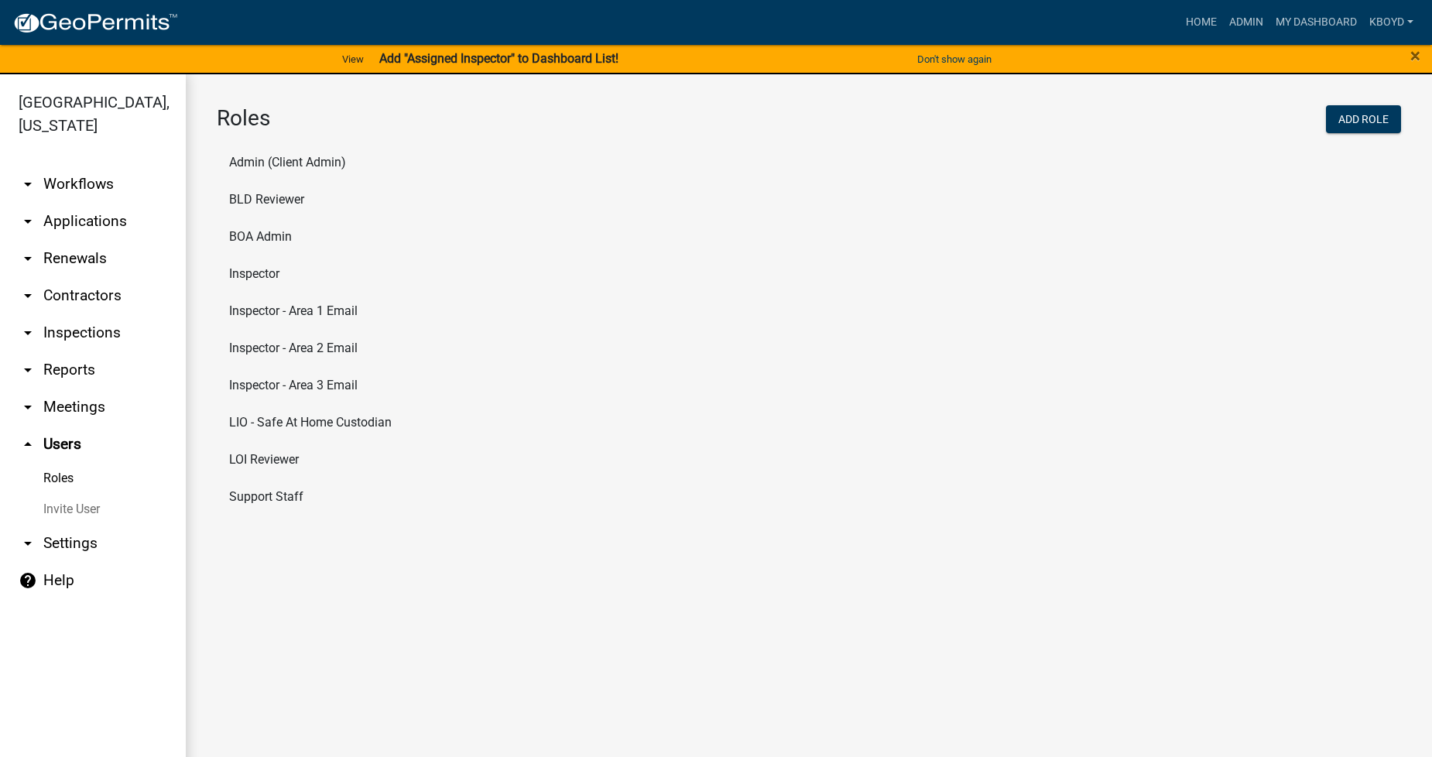
click at [65, 539] on link "arrow_drop_down Settings" at bounding box center [93, 543] width 186 height 37
select select "WI"
select select "Central Standard Time"
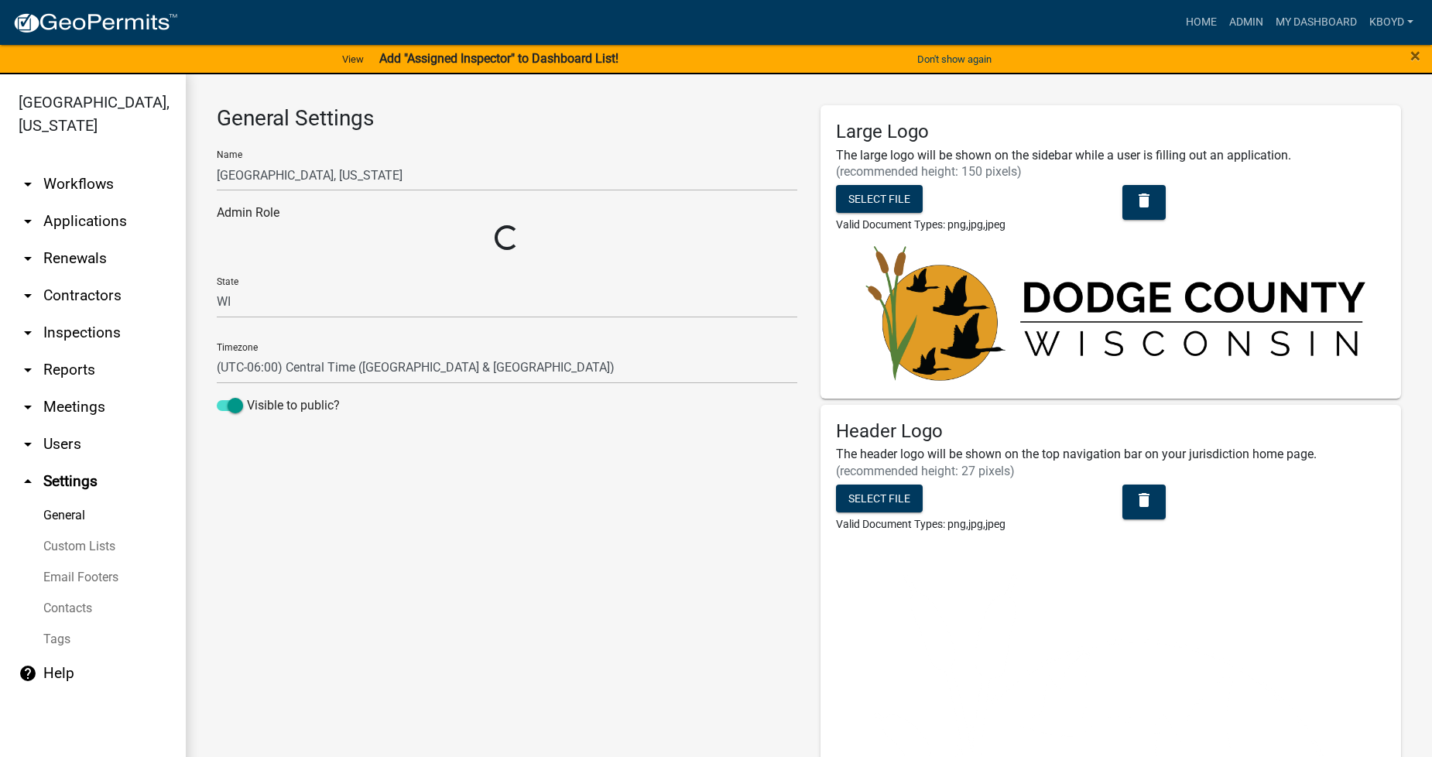
select select "fe7d7ca3-7d41-4d34-8abd-bc64e49967b2"
click at [68, 515] on link "General" at bounding box center [93, 515] width 186 height 31
click at [63, 545] on link "Custom Lists" at bounding box center [93, 546] width 186 height 31
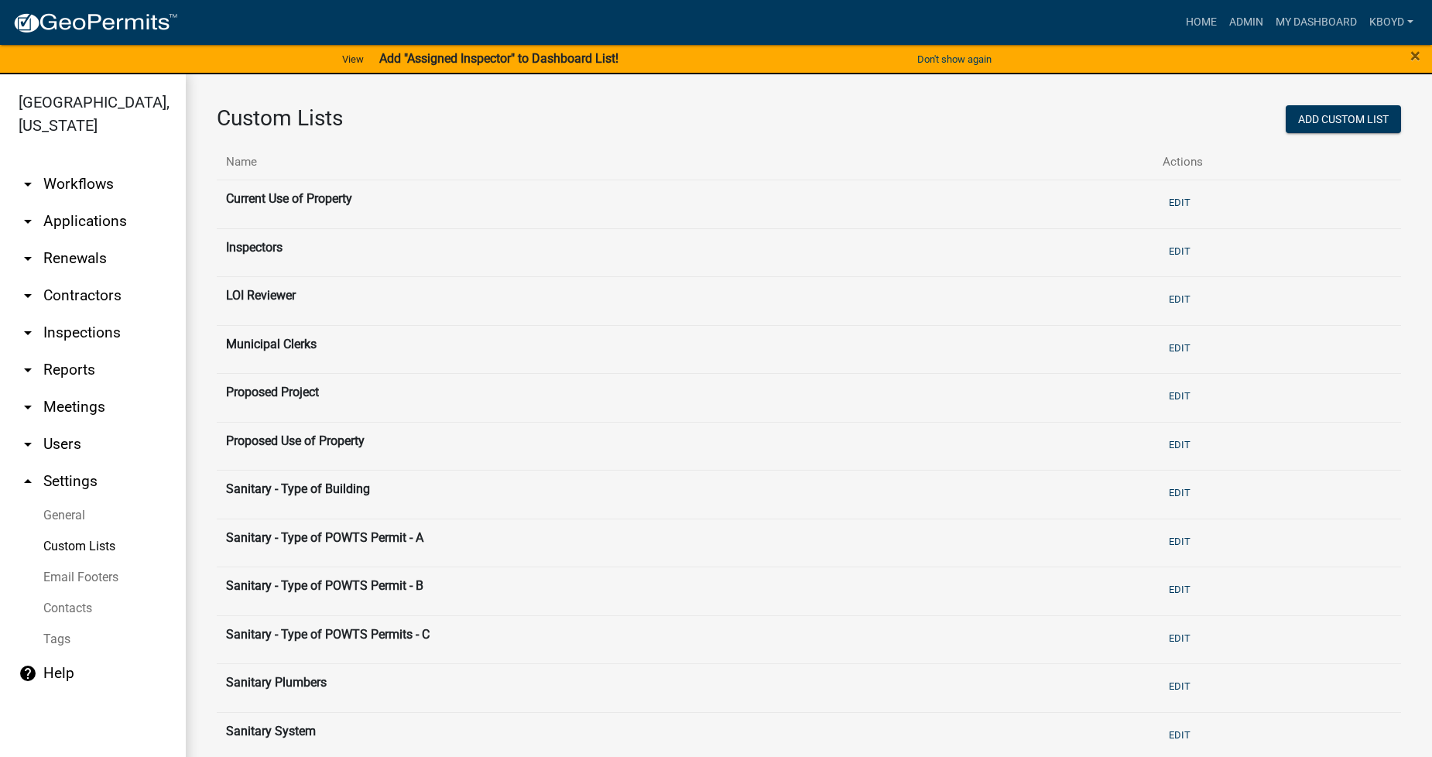
click at [58, 574] on link "Email Footers" at bounding box center [93, 577] width 186 height 31
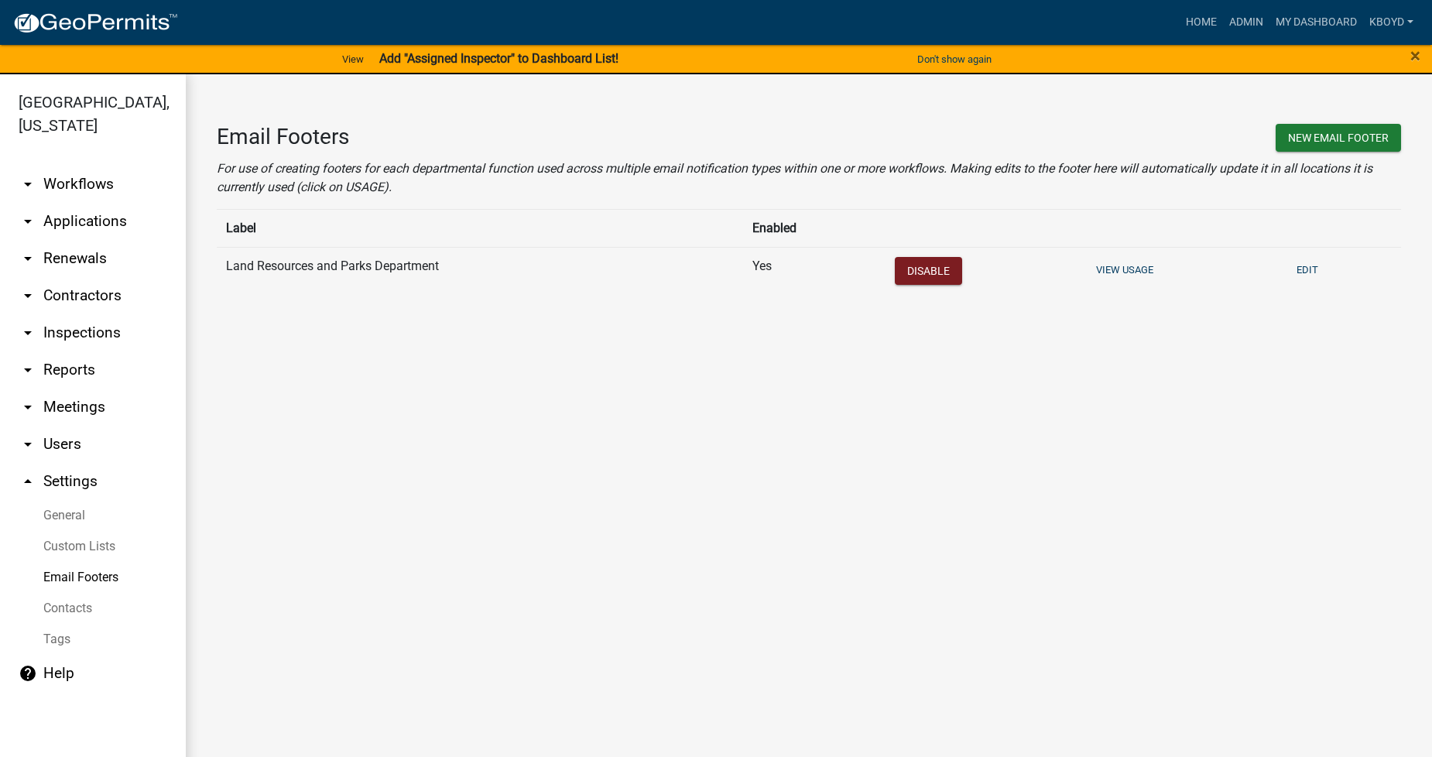
click at [26, 444] on icon "arrow_drop_down" at bounding box center [28, 444] width 19 height 19
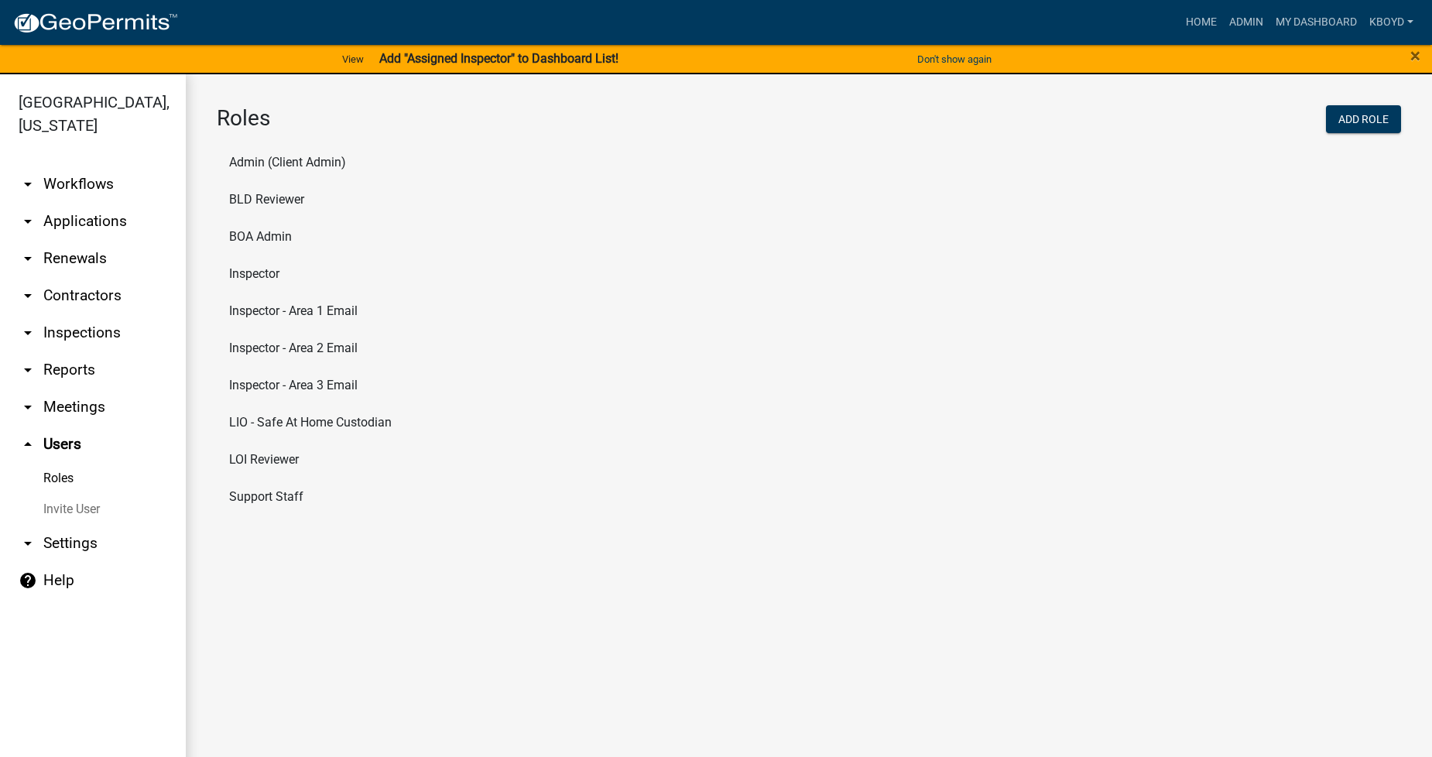
click at [45, 478] on link "Roles" at bounding box center [93, 478] width 186 height 31
click at [246, 197] on li "BLD Reviewer" at bounding box center [809, 199] width 1185 height 37
select select "3: orange"
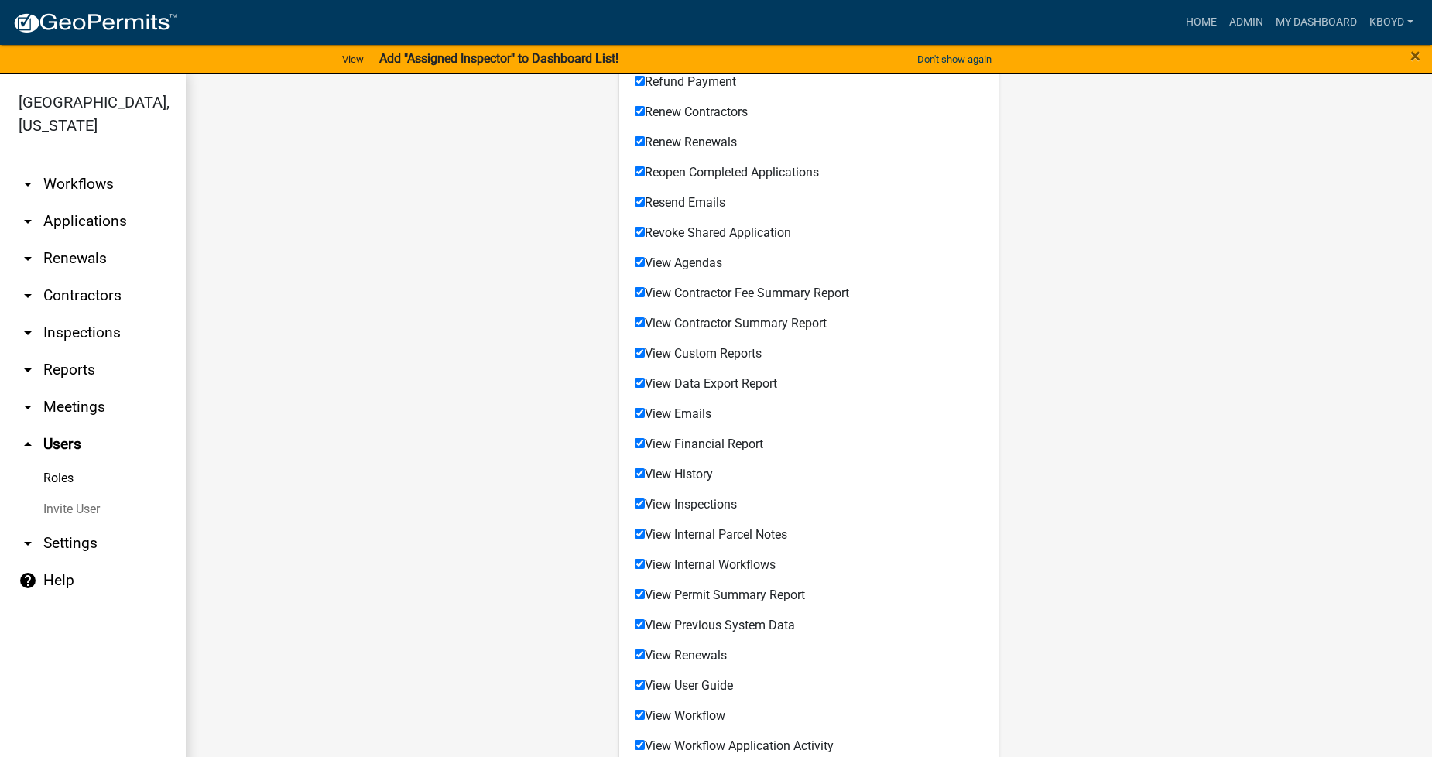
scroll to position [1110, 0]
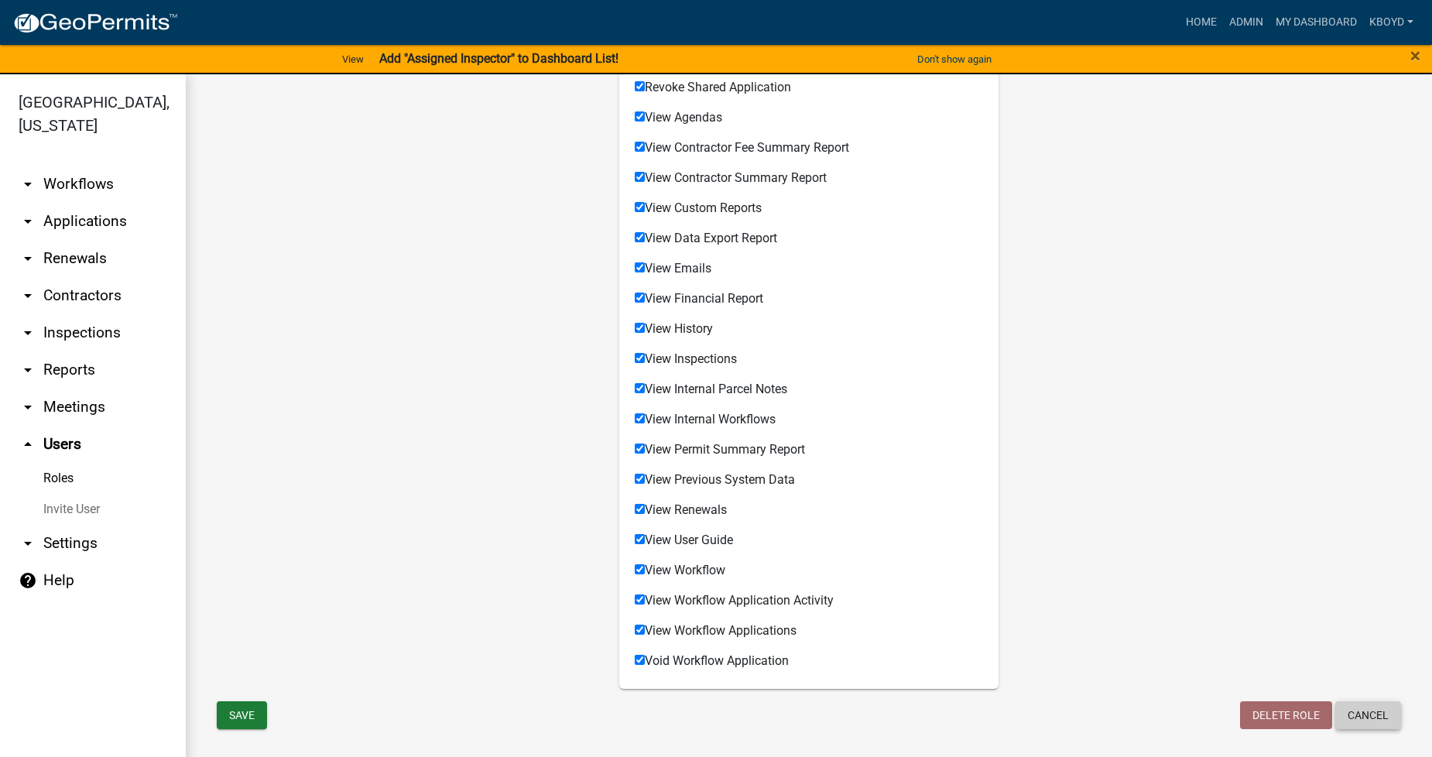
click at [1363, 709] on button "Cancel" at bounding box center [1369, 715] width 66 height 28
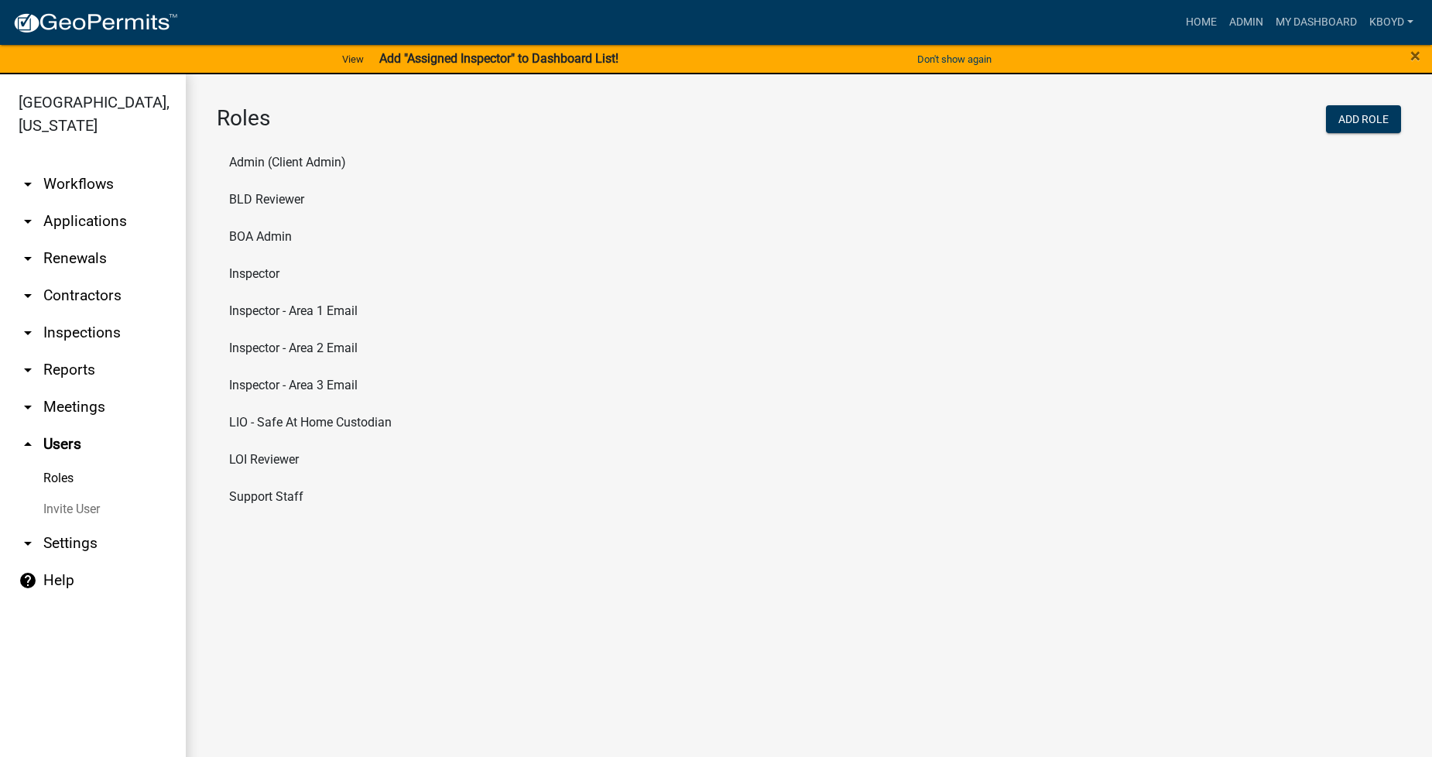
click at [267, 197] on li "BLD Reviewer" at bounding box center [809, 199] width 1185 height 37
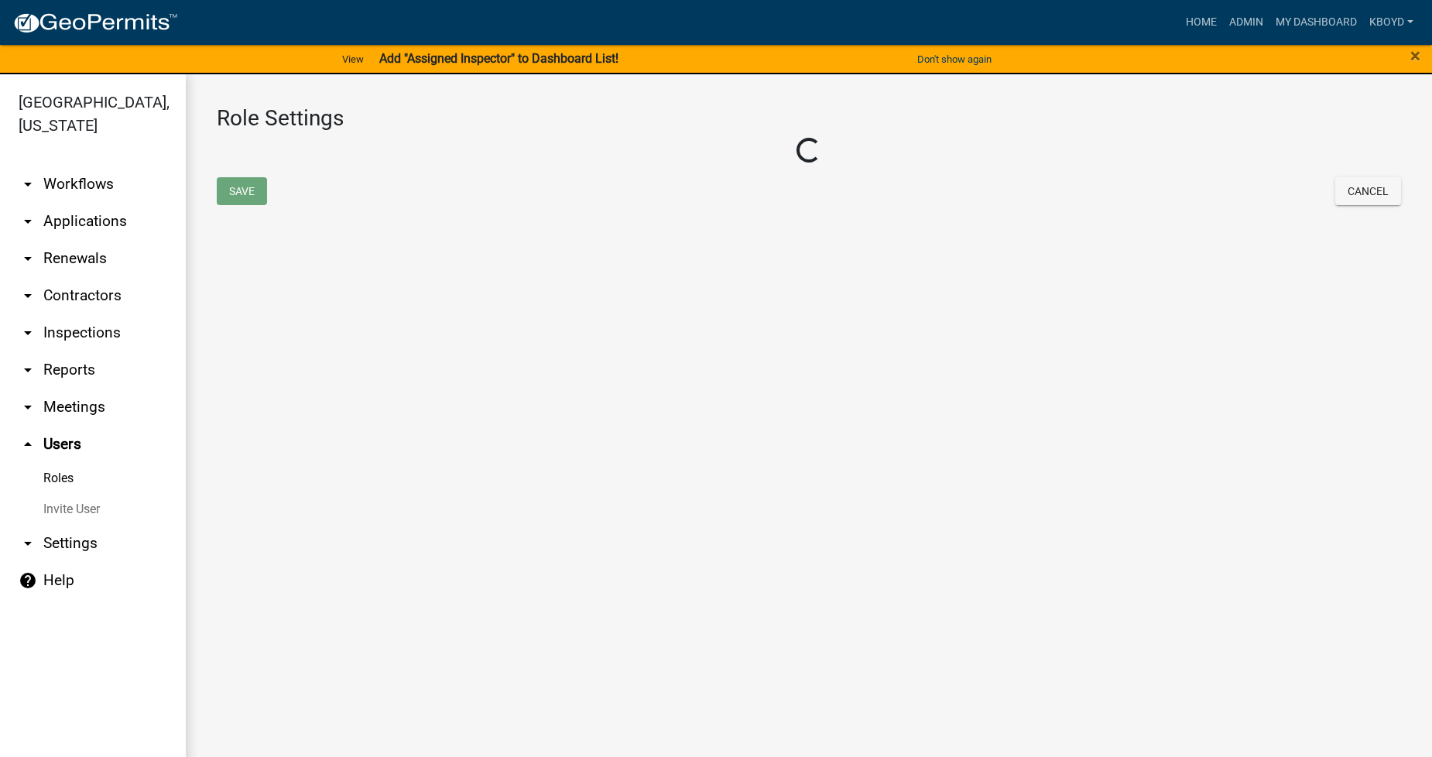
select select "3: orange"
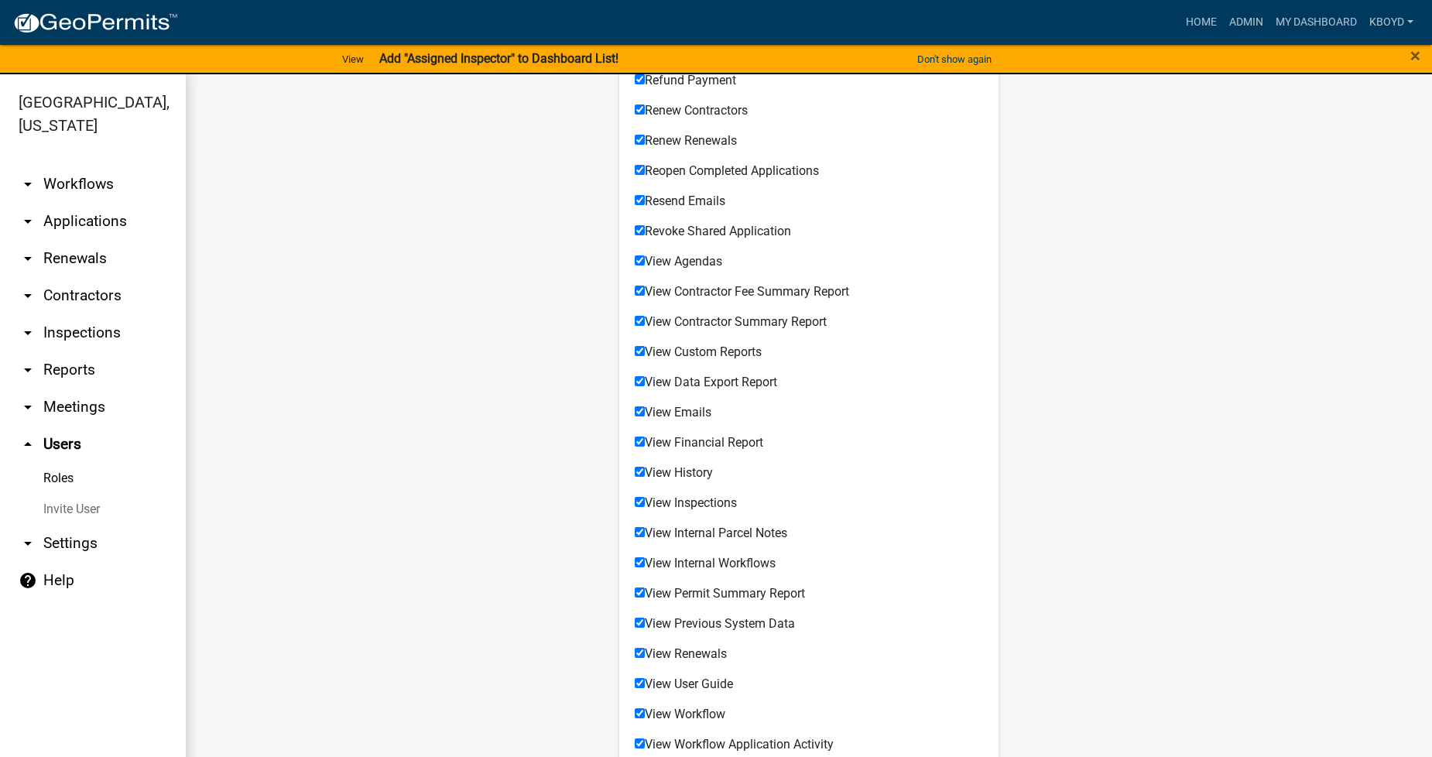
scroll to position [1110, 0]
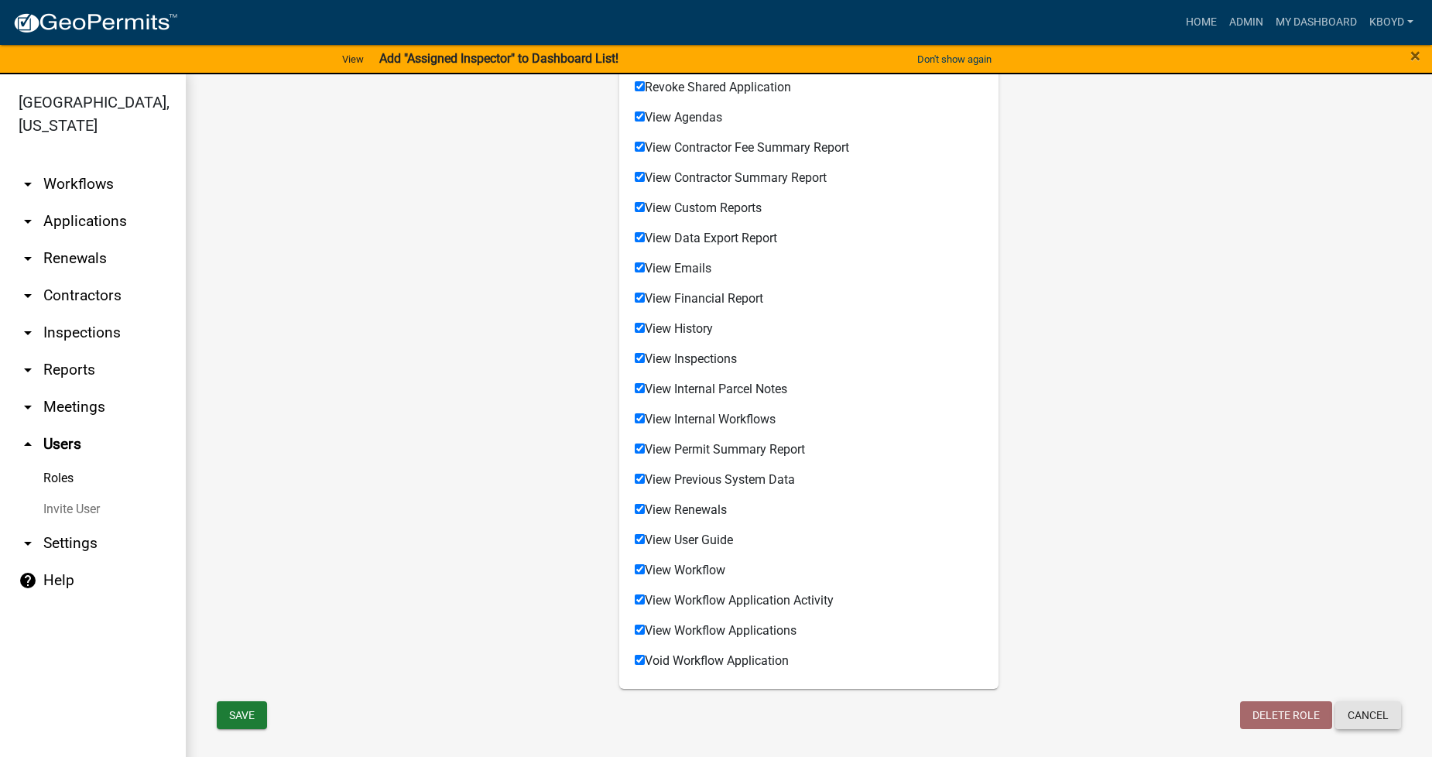
click at [1367, 715] on button "Cancel" at bounding box center [1369, 715] width 66 height 28
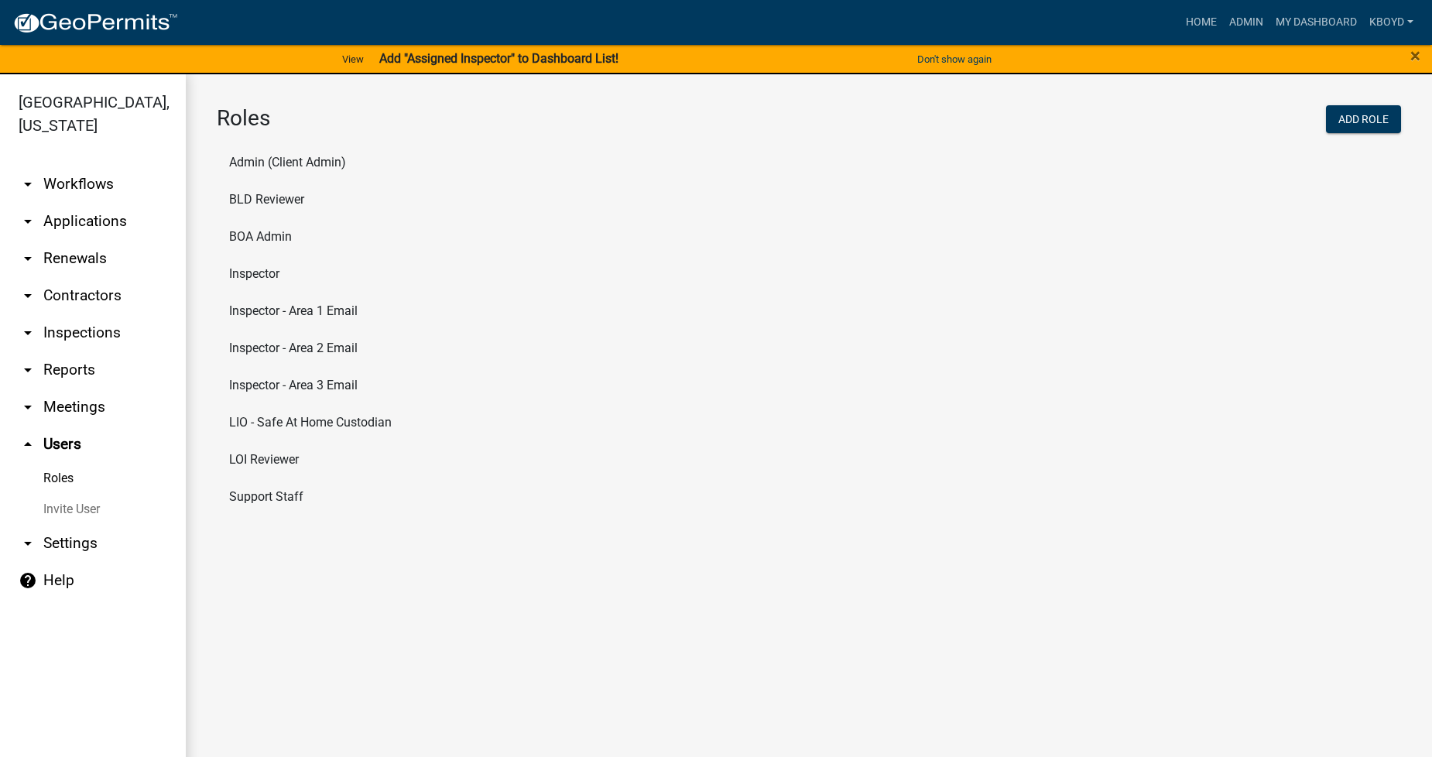
click at [258, 235] on li "BOA Admin" at bounding box center [809, 236] width 1185 height 37
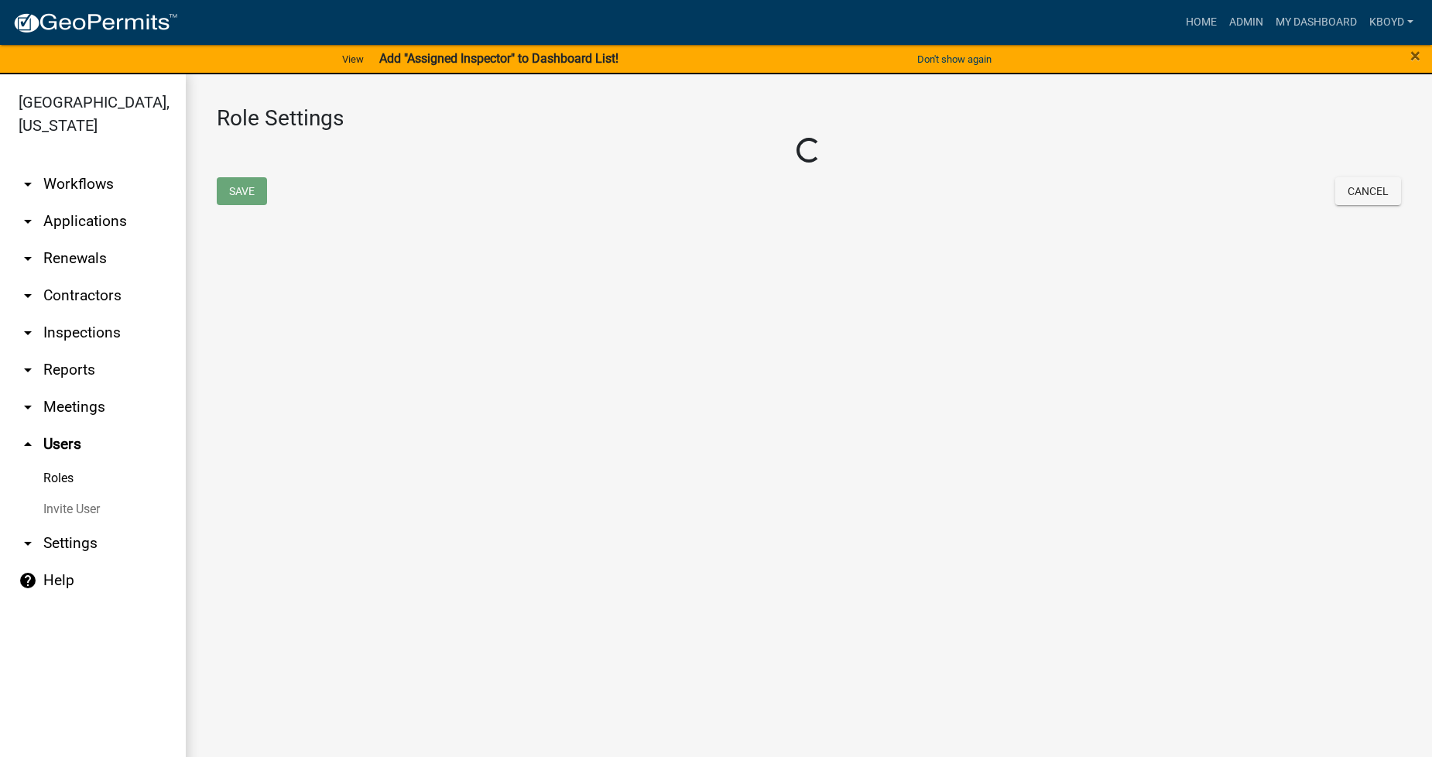
select select "5: purple"
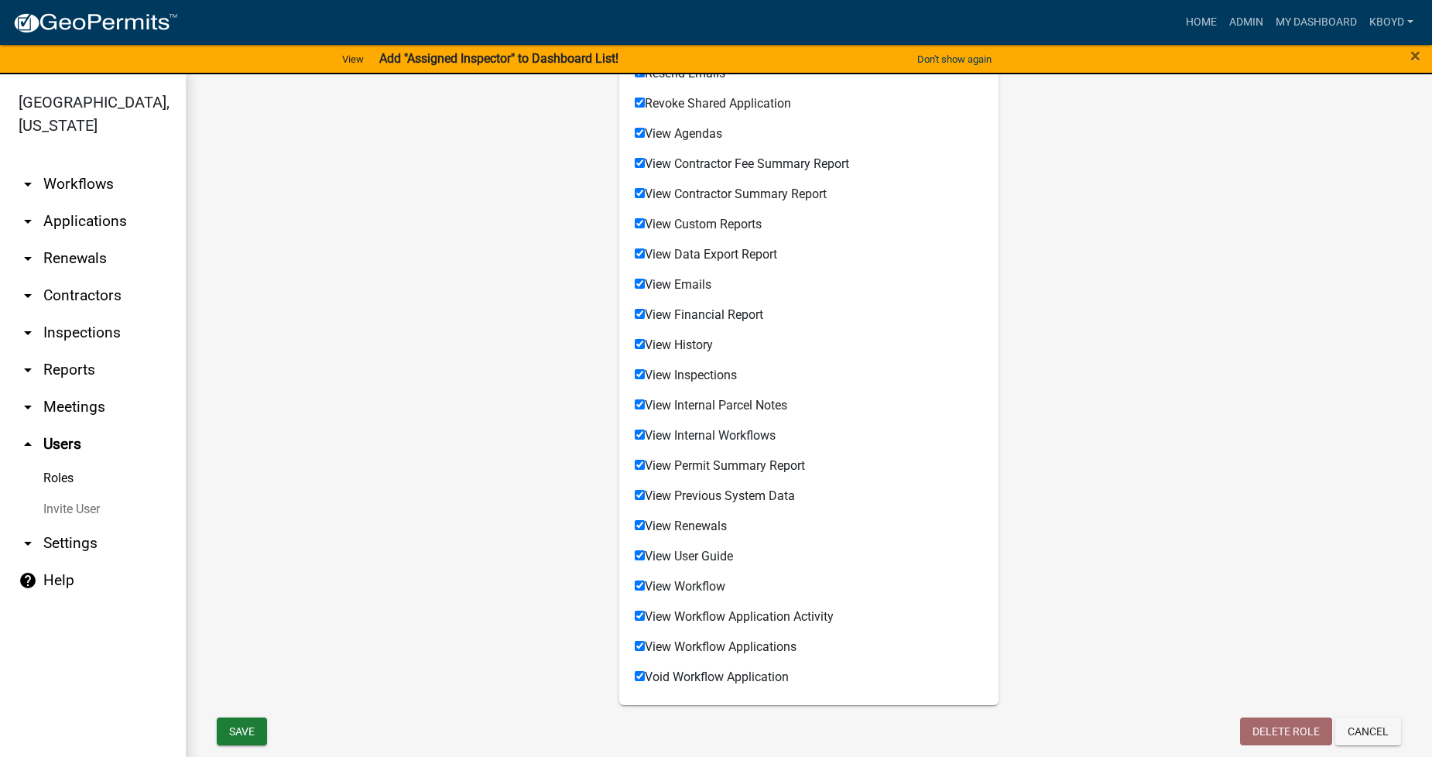
scroll to position [1170, 0]
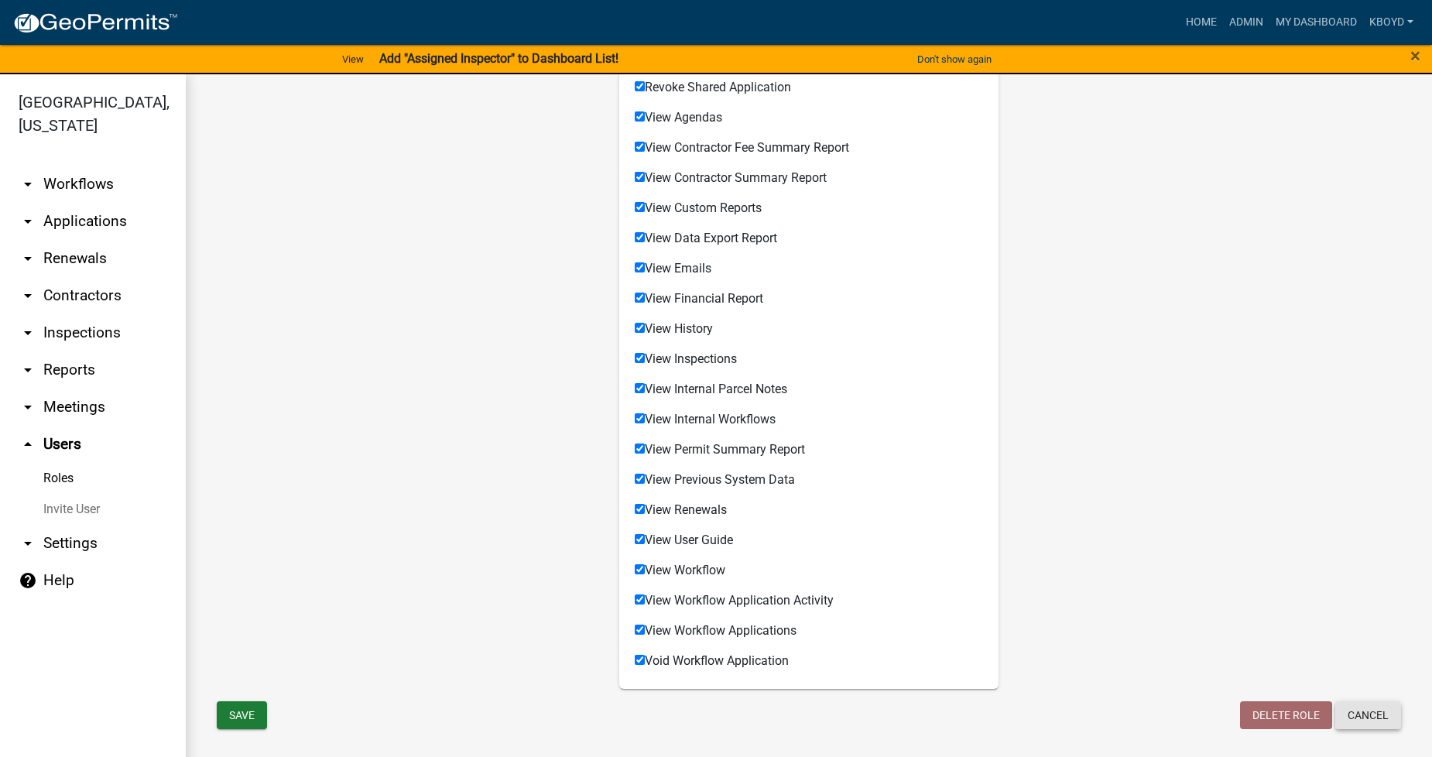
click at [1357, 715] on button "Cancel" at bounding box center [1369, 715] width 66 height 28
